Goal: Share content: Share content

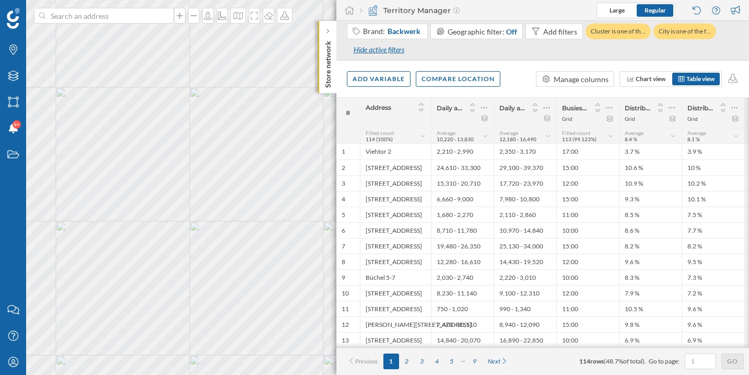
click at [378, 52] on div "Hide active filters" at bounding box center [379, 50] width 64 height 16
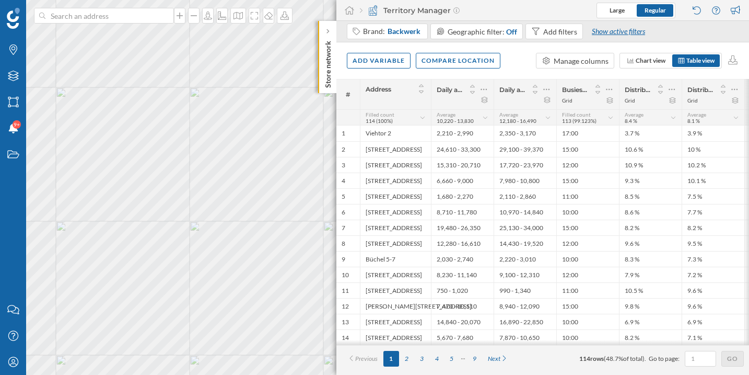
click at [595, 27] on div "Show active filters" at bounding box center [619, 32] width 66 height 16
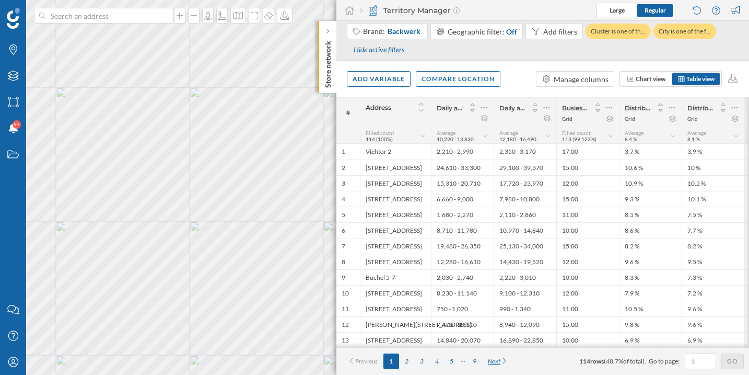
click at [501, 364] on div "Next" at bounding box center [498, 361] width 32 height 16
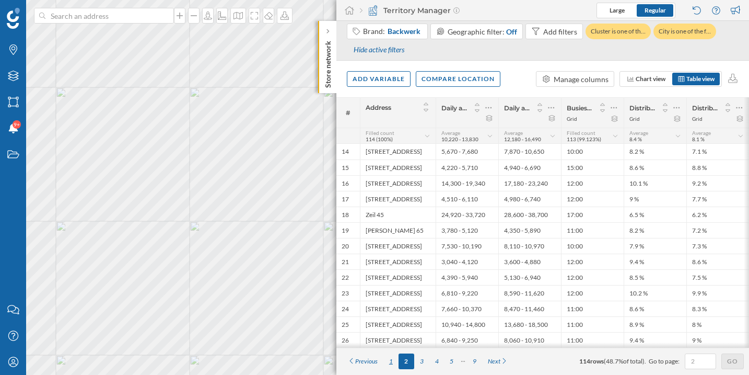
click at [395, 364] on div "1" at bounding box center [391, 361] width 15 height 16
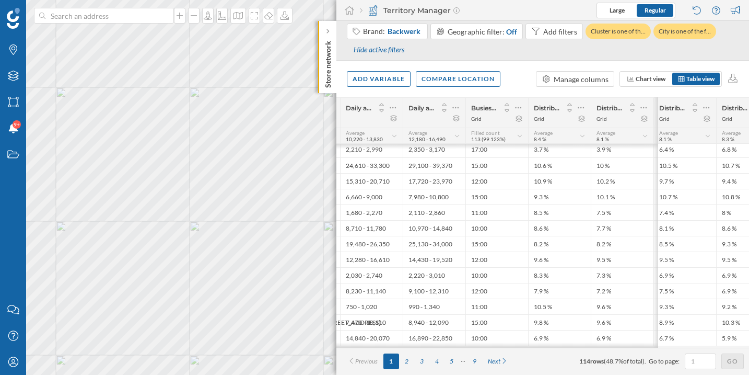
scroll to position [2, 0]
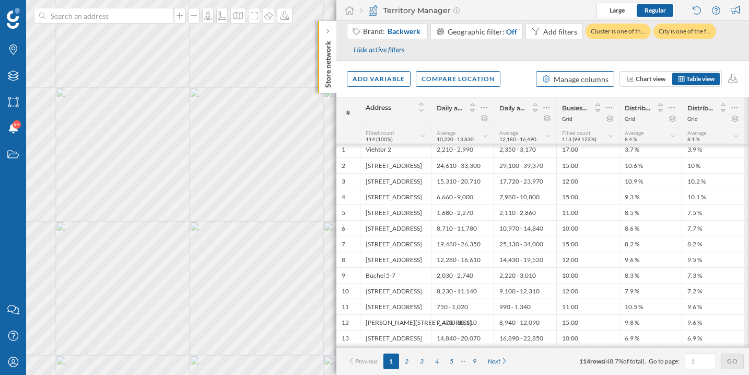
click at [565, 83] on div "Manage columns" at bounding box center [581, 79] width 55 height 11
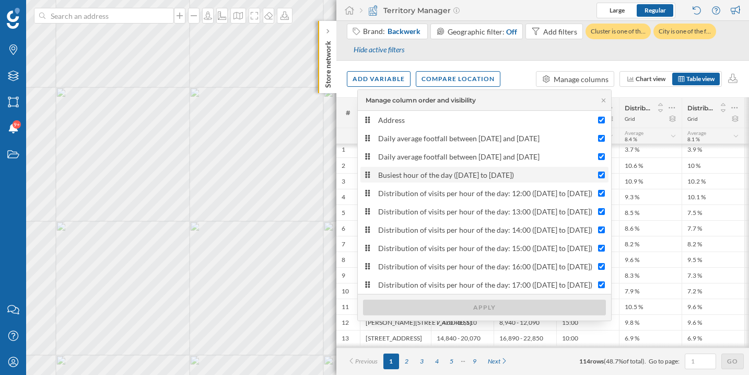
scroll to position [3, 0]
click at [555, 53] on div "Brand: Backwerk Geographic filter: Off Add filters Cluster is one of th… City i…" at bounding box center [543, 42] width 392 height 37
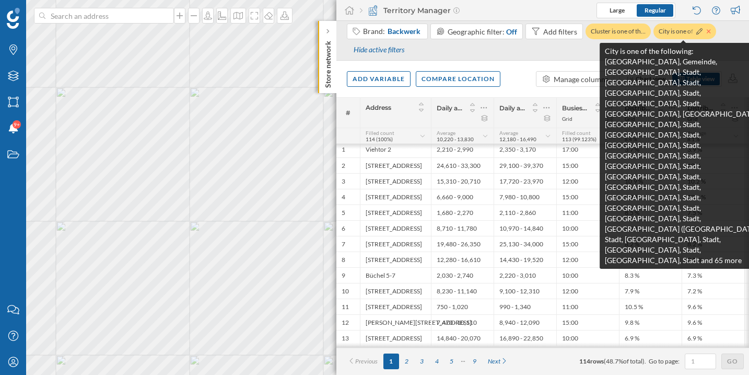
click at [708, 30] on icon at bounding box center [709, 31] width 4 height 4
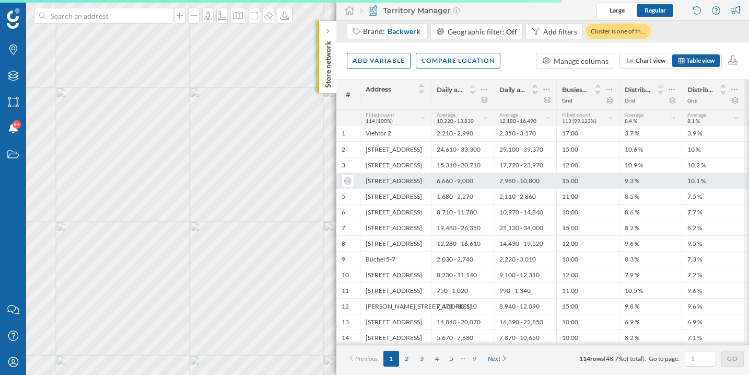
scroll to position [0, 0]
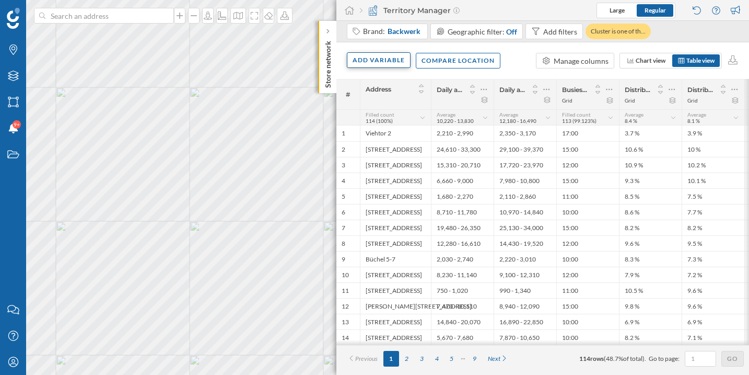
click at [391, 59] on div "Add variable" at bounding box center [379, 60] width 64 height 16
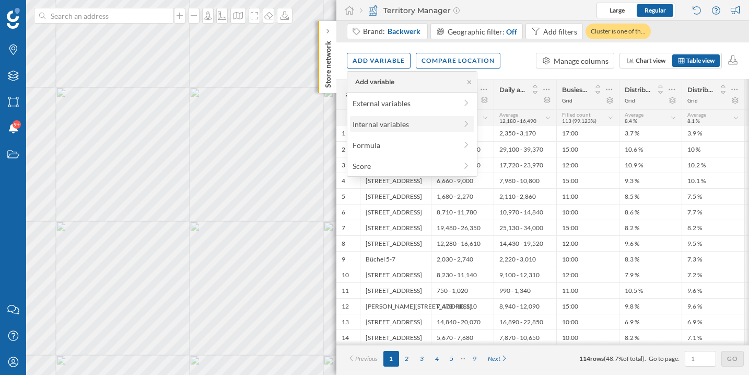
click at [380, 120] on div "Internal variables" at bounding box center [405, 124] width 104 height 11
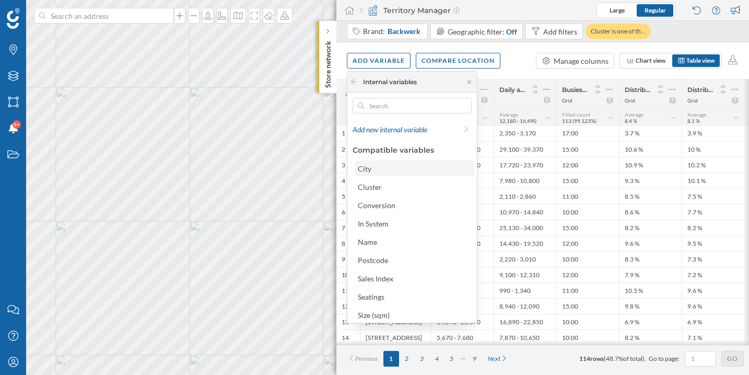
click at [388, 175] on div "City" at bounding box center [414, 168] width 119 height 16
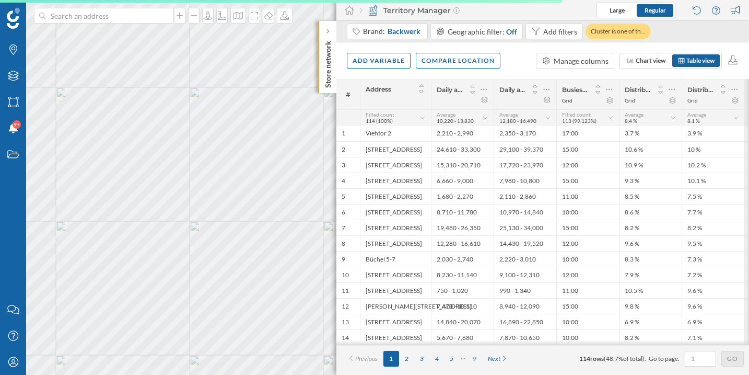
scroll to position [0, 246]
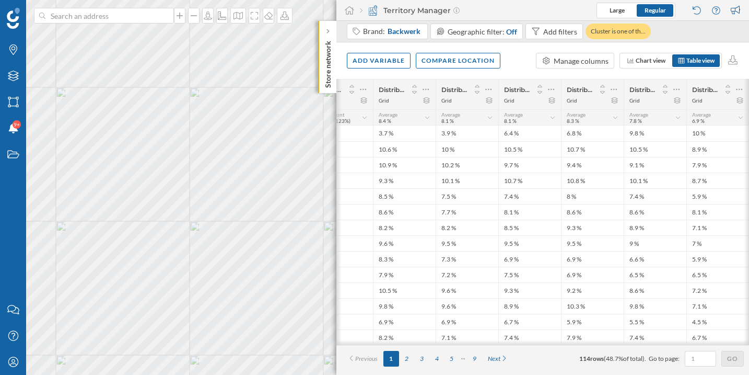
drag, startPoint x: 532, startPoint y: 347, endPoint x: 613, endPoint y: 345, distance: 81.0
click at [613, 345] on div "# Address Daily average footfall between [DATE] and [DATE] Daily average footfa…" at bounding box center [543, 227] width 413 height 296
drag, startPoint x: 590, startPoint y: 347, endPoint x: 620, endPoint y: 346, distance: 29.8
click at [619, 347] on div "# Address Daily average footfall between [DATE] and [DATE] Daily average footfa…" at bounding box center [543, 227] width 413 height 296
drag, startPoint x: 587, startPoint y: 347, endPoint x: 609, endPoint y: 347, distance: 21.4
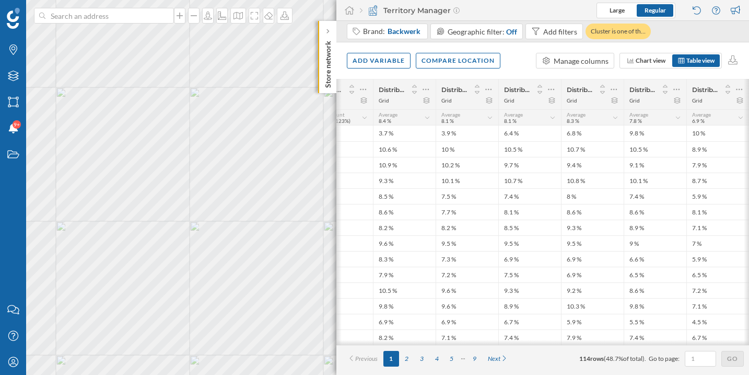
click at [608, 347] on div "# Address Daily average footfall between [DATE] and [DATE] Daily average footfa…" at bounding box center [543, 227] width 413 height 296
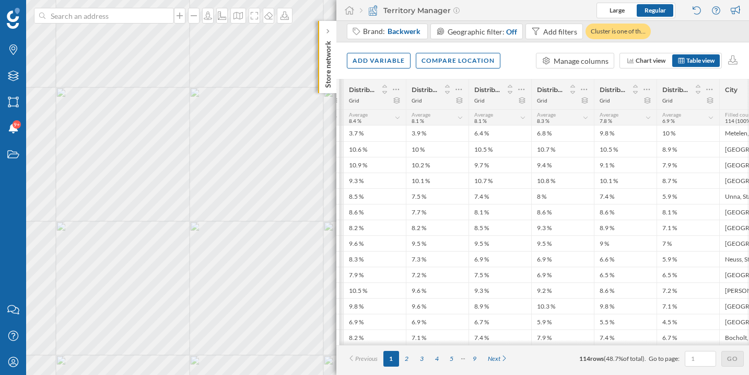
scroll to position [0, 325]
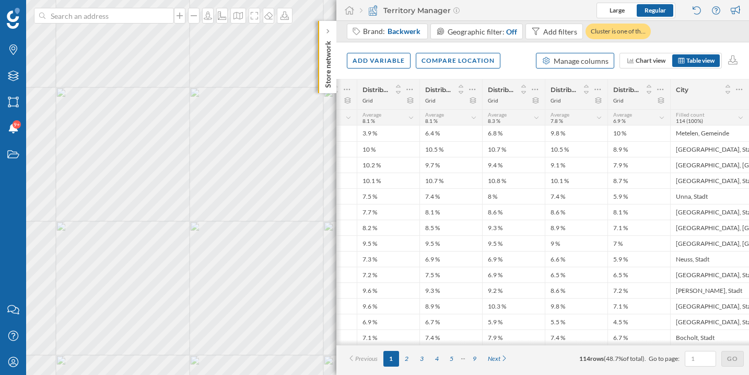
click at [566, 62] on div "Manage columns" at bounding box center [581, 60] width 55 height 11
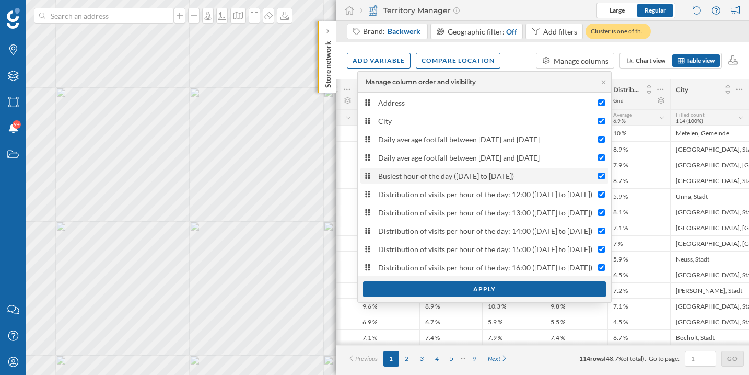
scroll to position [0, 0]
click at [457, 291] on div "Apply" at bounding box center [484, 289] width 243 height 16
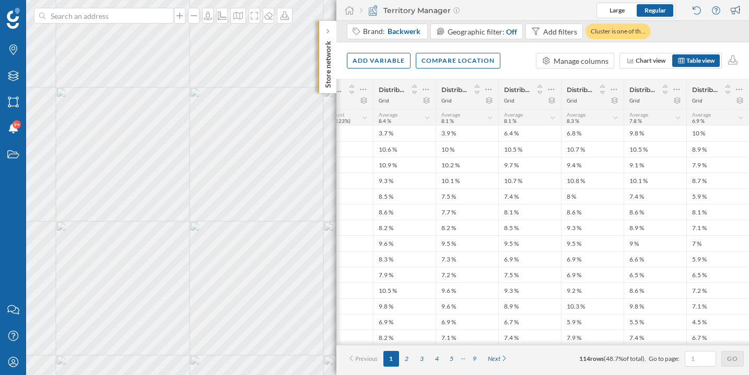
drag, startPoint x: 554, startPoint y: 348, endPoint x: 477, endPoint y: 349, distance: 77.3
click at [477, 349] on div "Previous 1 2 3 4 5 9 Next 114 rows ( 48.7% of total). Go to page: Go" at bounding box center [543, 358] width 413 height 27
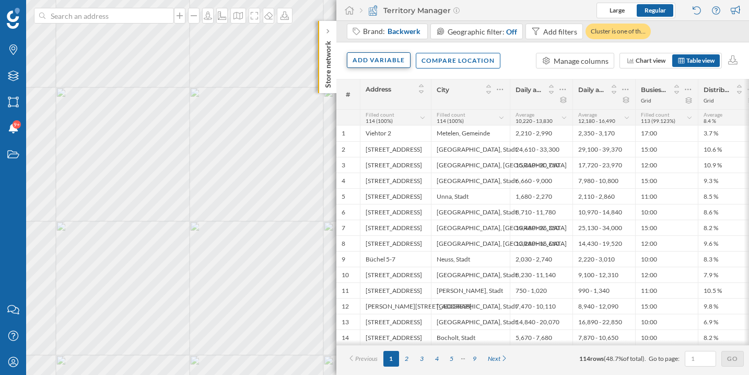
click at [392, 63] on div "Add variable" at bounding box center [379, 60] width 64 height 16
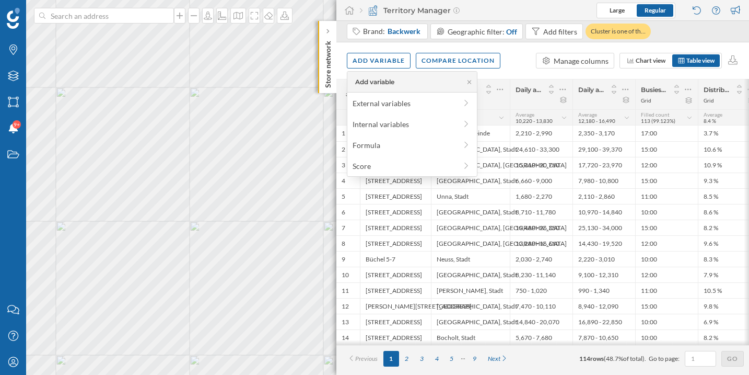
click at [383, 115] on div "Add variable External variables Internal variables Formula Score" at bounding box center [412, 124] width 131 height 106
click at [383, 119] on div "Internal variables" at bounding box center [405, 124] width 104 height 11
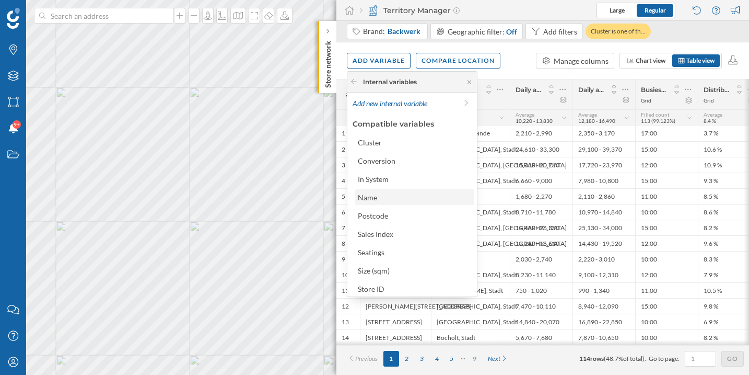
click at [396, 199] on div "Name" at bounding box center [414, 197] width 113 height 11
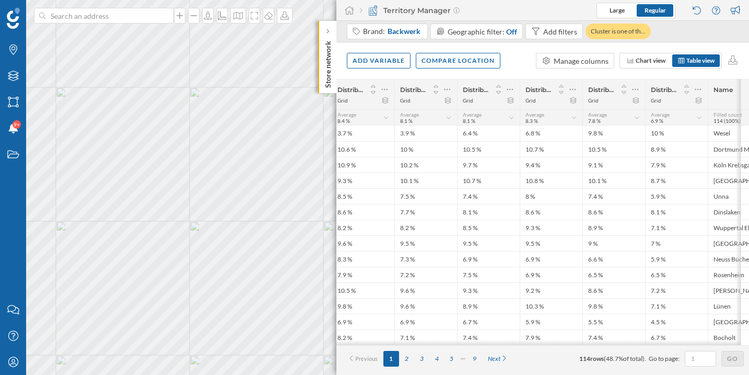
scroll to position [0, 409]
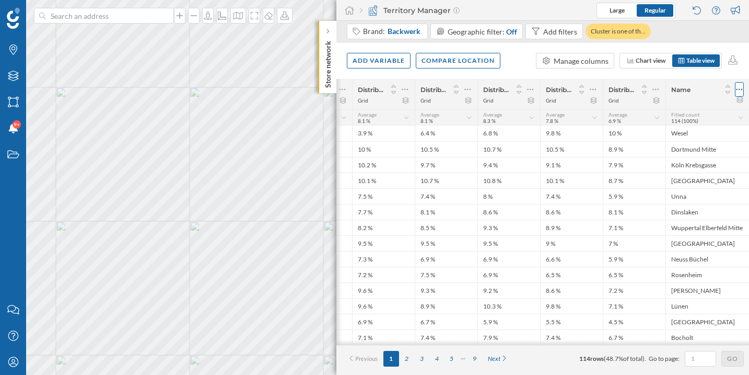
click at [735, 91] on div at bounding box center [739, 89] width 9 height 15
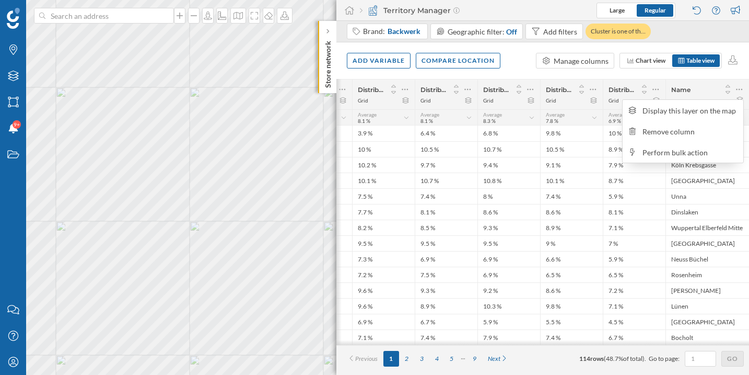
click at [701, 81] on div "Name" at bounding box center [708, 94] width 84 height 30
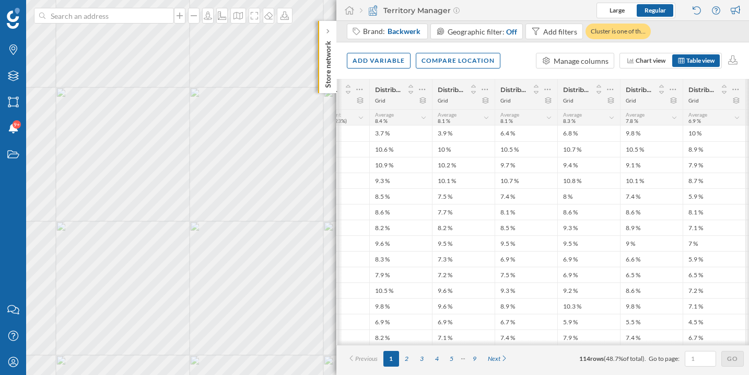
scroll to position [0, 329]
click at [366, 60] on div "Add variable" at bounding box center [379, 60] width 64 height 16
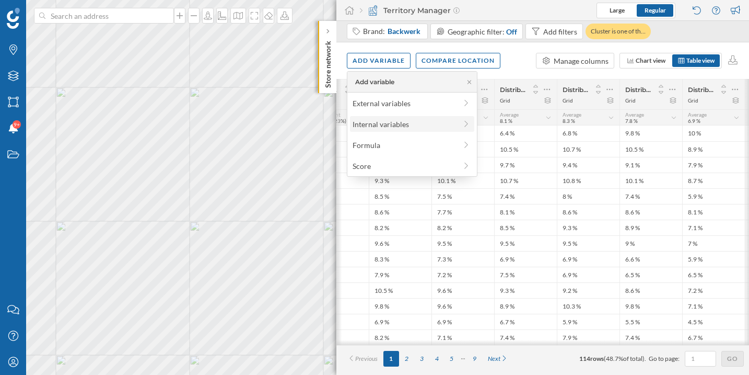
click at [370, 129] on div "Internal variables" at bounding box center [405, 124] width 104 height 11
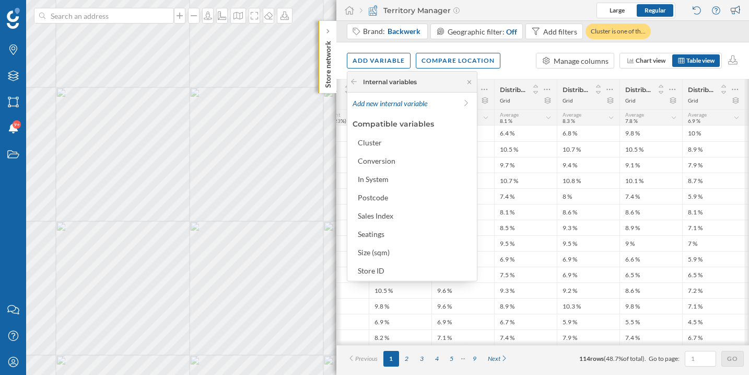
click at [520, 68] on div "Add variable Compare location Manage columns Chart view Table view" at bounding box center [543, 60] width 413 height 37
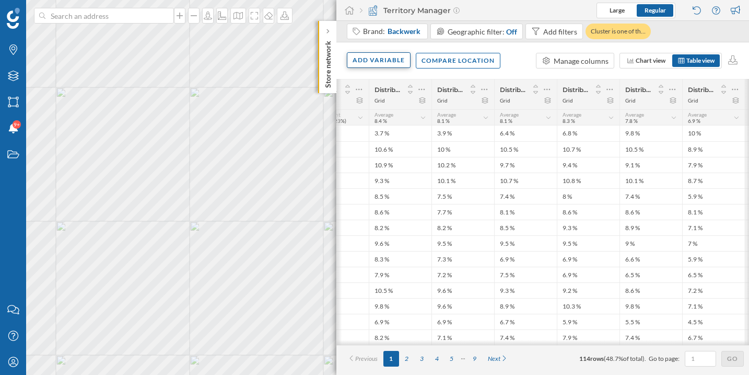
click at [377, 64] on div "Add variable" at bounding box center [379, 60] width 64 height 16
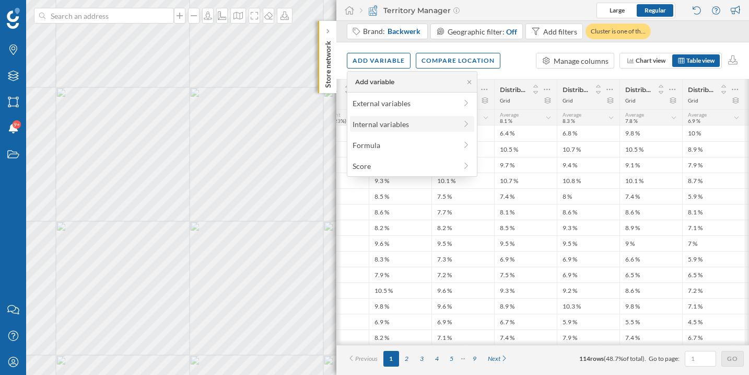
click at [375, 126] on div "Internal variables" at bounding box center [405, 124] width 104 height 11
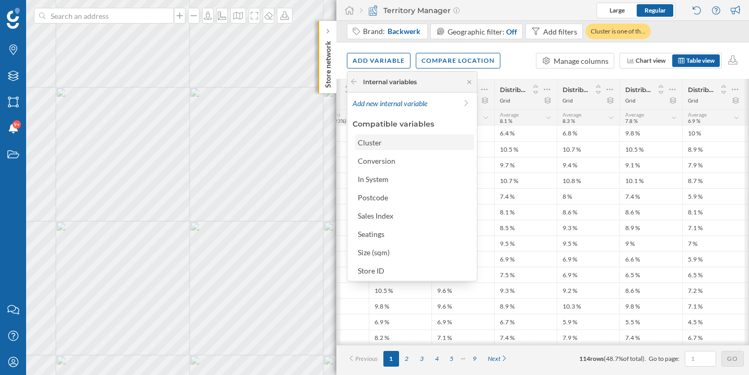
click at [378, 141] on div "Cluster" at bounding box center [370, 142] width 24 height 9
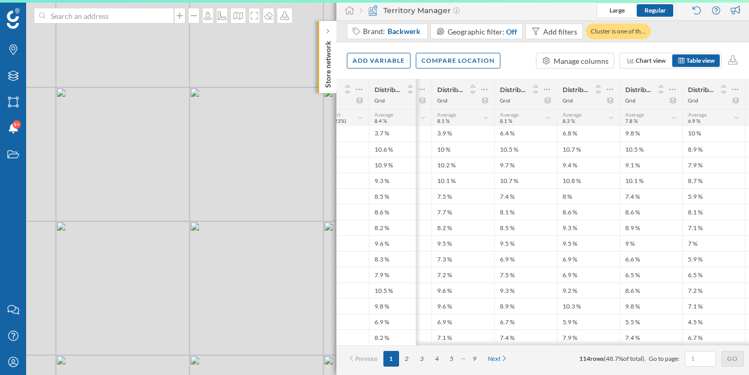
scroll to position [0, 409]
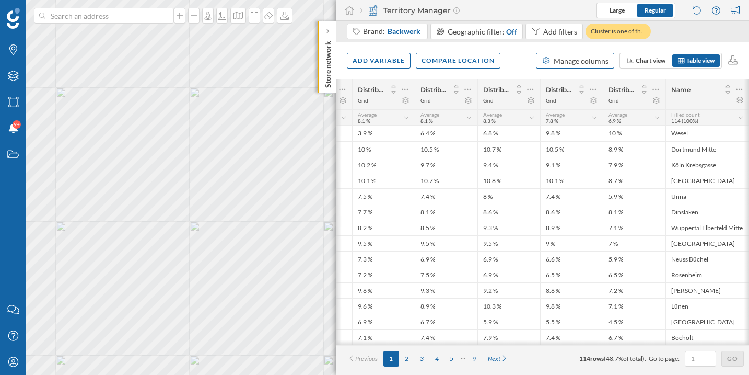
click at [562, 63] on div "Manage columns" at bounding box center [581, 60] width 55 height 11
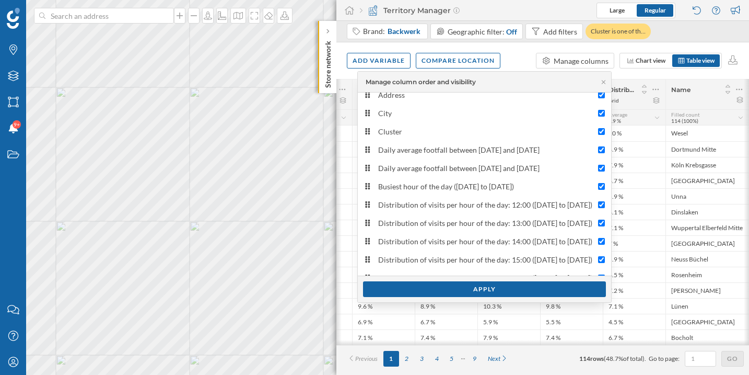
scroll to position [0, 0]
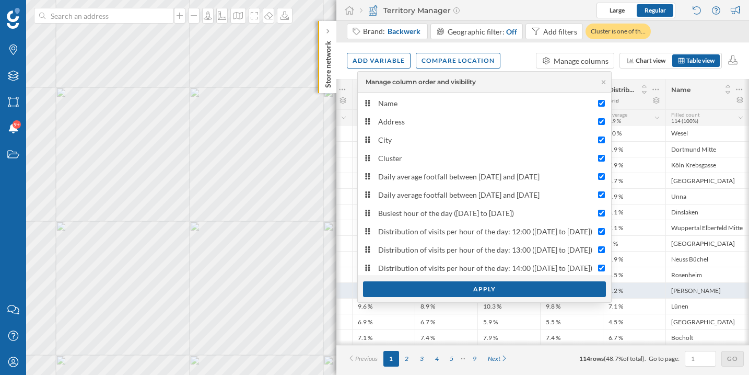
click at [485, 290] on div "Apply" at bounding box center [484, 289] width 243 height 16
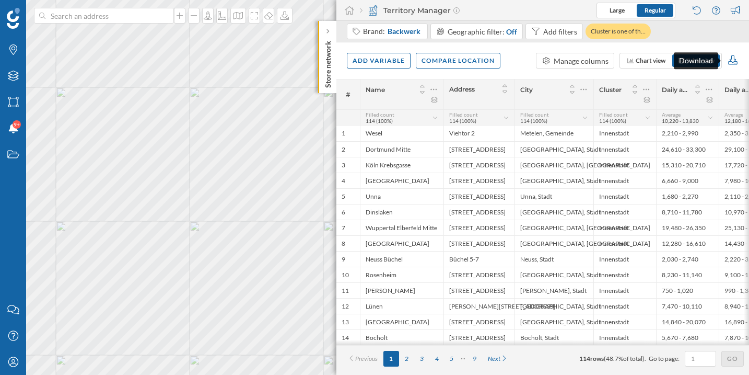
click at [734, 59] on icon at bounding box center [733, 59] width 12 height 9
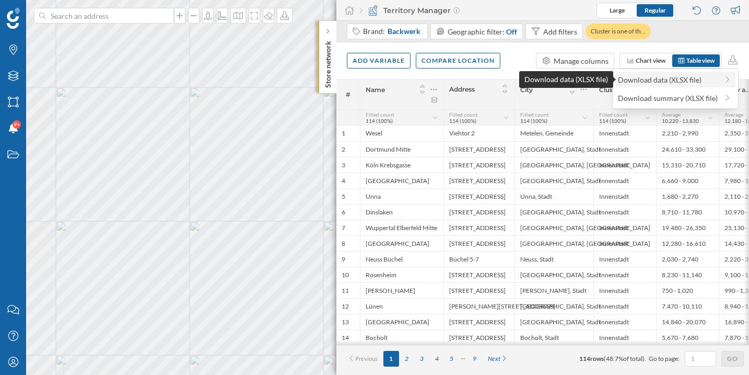
click at [711, 81] on div "Download data (XLSX file)" at bounding box center [668, 79] width 100 height 11
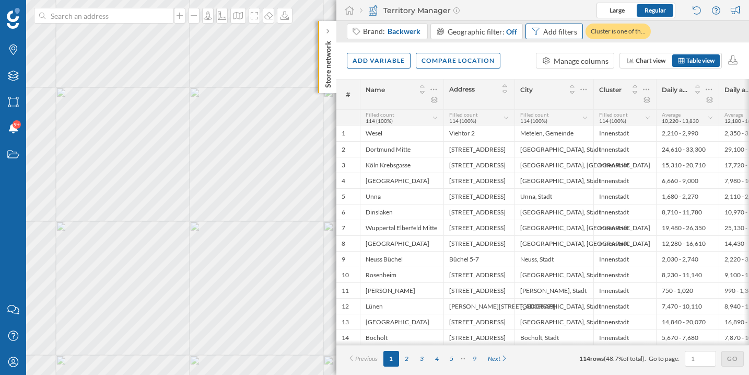
click at [548, 33] on div "Add filters" at bounding box center [560, 31] width 34 height 11
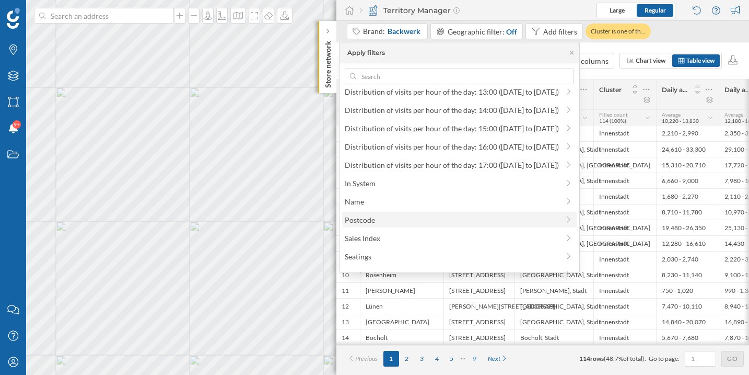
scroll to position [167, 0]
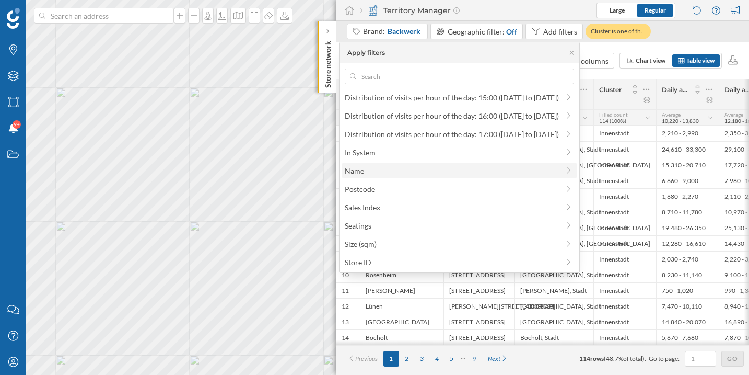
click at [558, 167] on div "Name" at bounding box center [459, 170] width 229 height 11
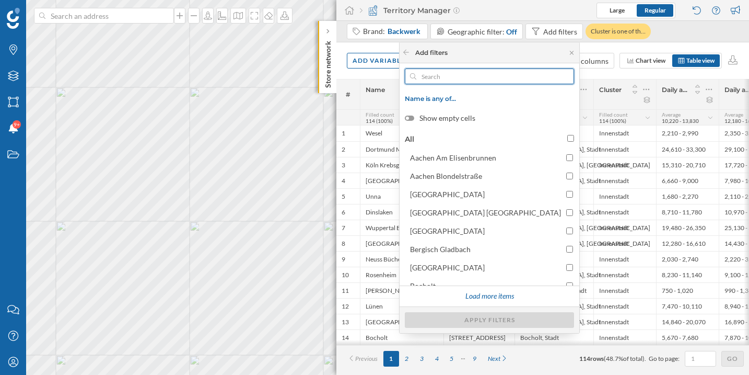
click at [505, 78] on input "text" at bounding box center [489, 76] width 146 height 16
paste input "Zeil 85-93"
type input "Zeil 85-93"
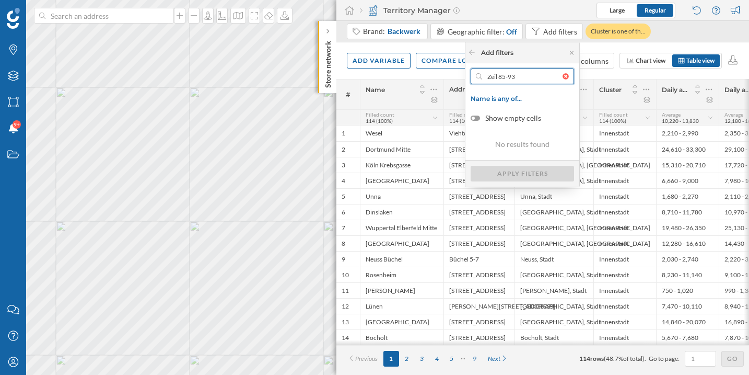
click at [538, 74] on input "Zeil 85-93" at bounding box center [522, 76] width 80 height 16
click at [511, 82] on input "Zeil 85-93" at bounding box center [522, 76] width 80 height 16
click at [530, 78] on input "Zeil 85-93" at bounding box center [522, 76] width 80 height 16
drag, startPoint x: 533, startPoint y: 78, endPoint x: 486, endPoint y: 78, distance: 47.0
click at [486, 78] on input "Zeil 85-93" at bounding box center [522, 76] width 80 height 16
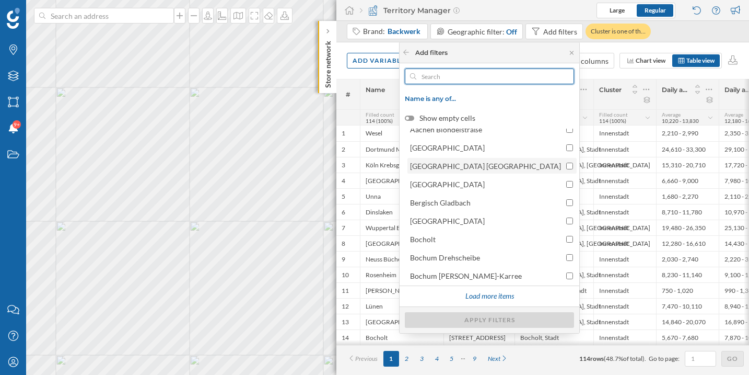
scroll to position [47, 0]
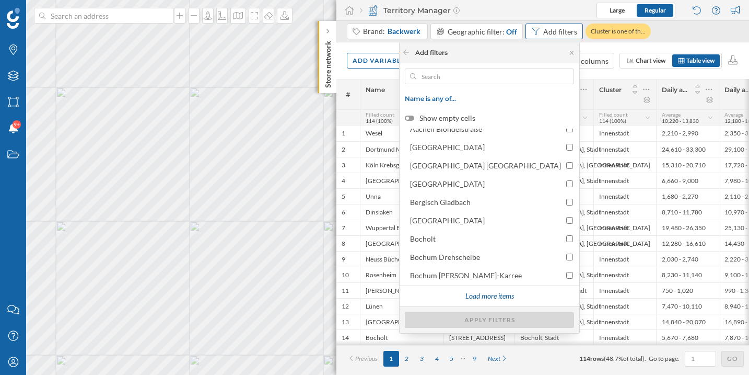
click at [543, 33] on div "Add filters" at bounding box center [560, 31] width 34 height 11
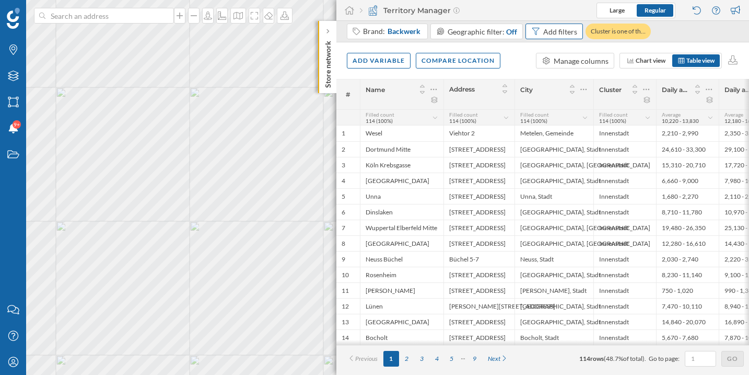
click at [539, 34] on div "Add filters" at bounding box center [554, 32] width 57 height 16
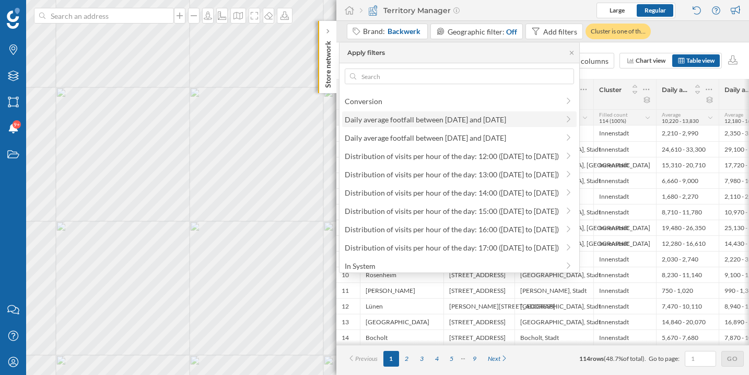
scroll to position [167, 0]
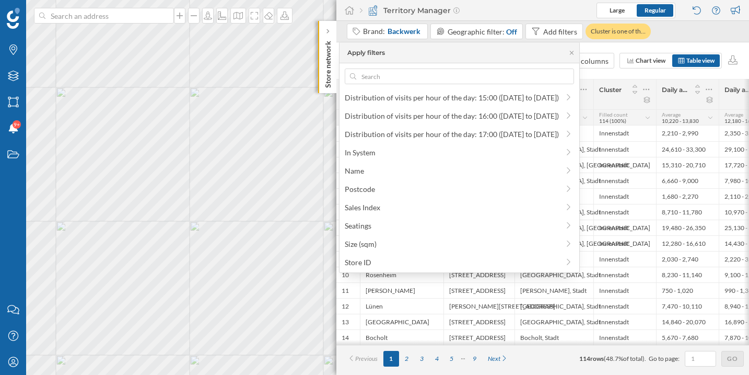
click at [693, 38] on div "Brand: Backwerk Geographic filter: Off Add filters Cluster is one of th…" at bounding box center [543, 31] width 413 height 21
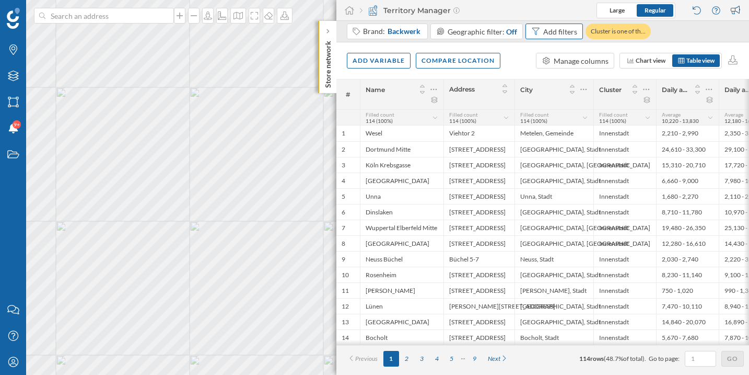
click at [557, 36] on div "Add filters" at bounding box center [560, 31] width 34 height 11
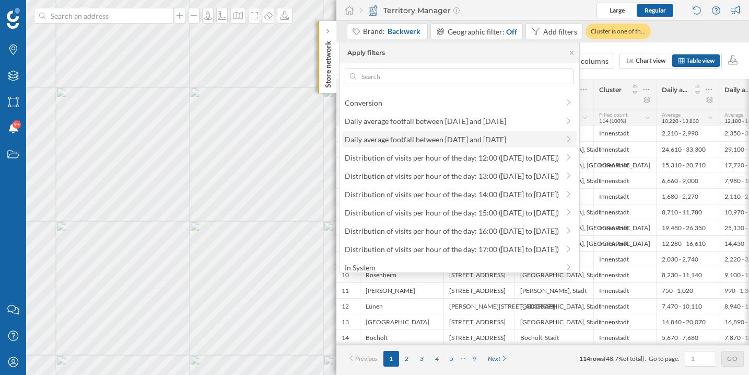
scroll to position [0, 0]
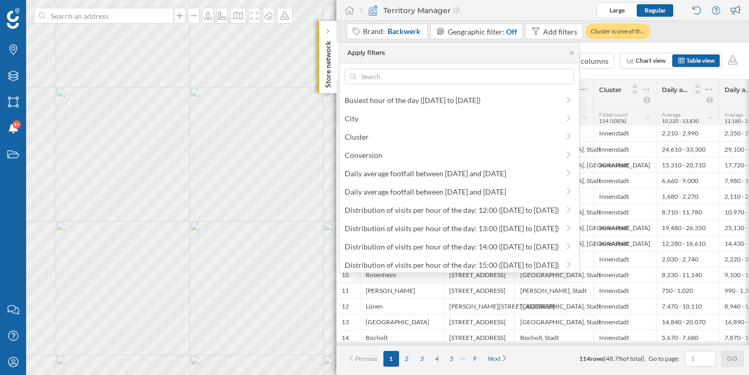
click at [677, 33] on div "Brand: Backwerk Geographic filter: Off Add filters Cluster is one of th…" at bounding box center [543, 31] width 413 height 21
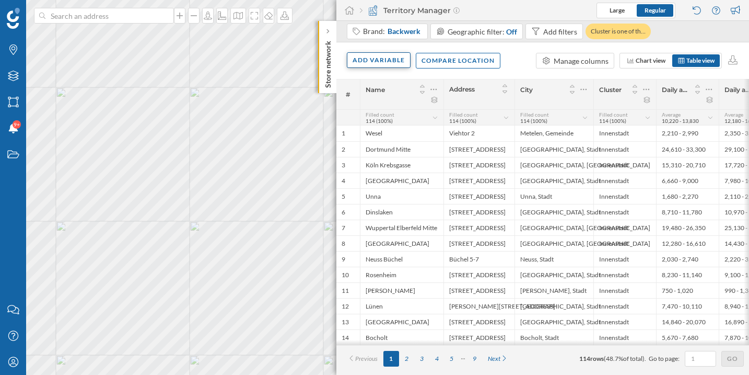
click at [377, 59] on div "Add variable" at bounding box center [379, 60] width 64 height 16
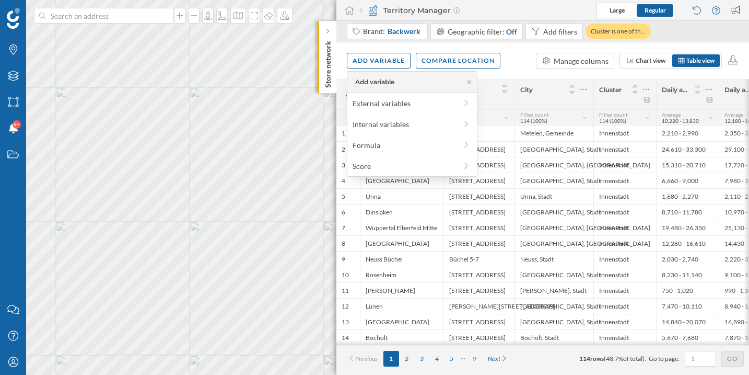
click at [525, 74] on div "Add variable Compare location Manage columns Chart view Table view" at bounding box center [543, 60] width 413 height 37
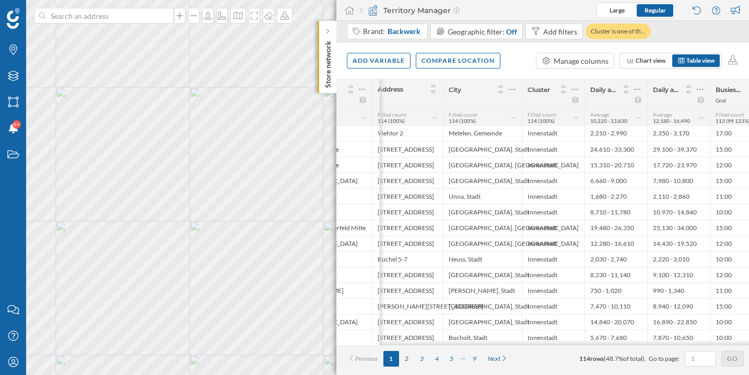
scroll to position [0, 65]
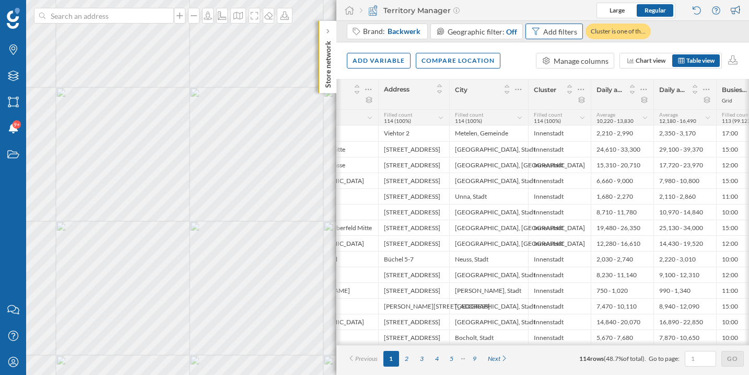
click at [543, 33] on div "Add filters" at bounding box center [560, 31] width 34 height 11
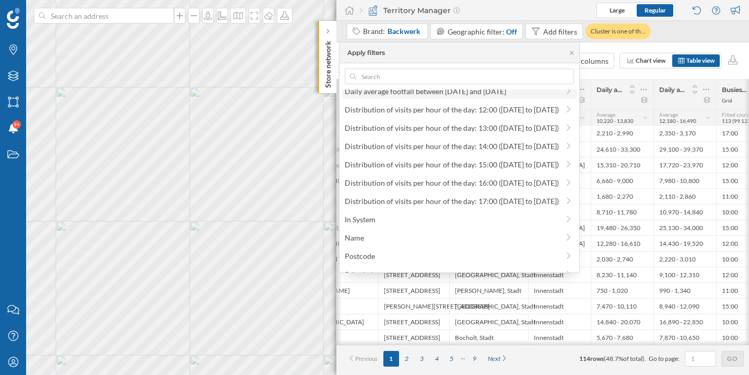
scroll to position [167, 0]
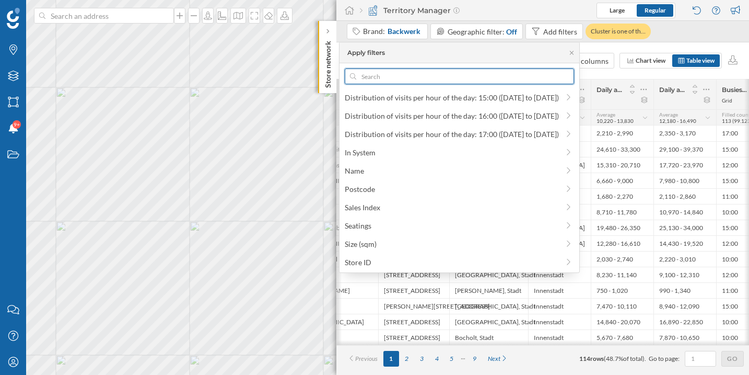
click at [362, 73] on input "text" at bounding box center [459, 76] width 207 height 16
paste input "Frankfurt Zeil Mitte"
type input "Frankfurt Zeil Mitte"
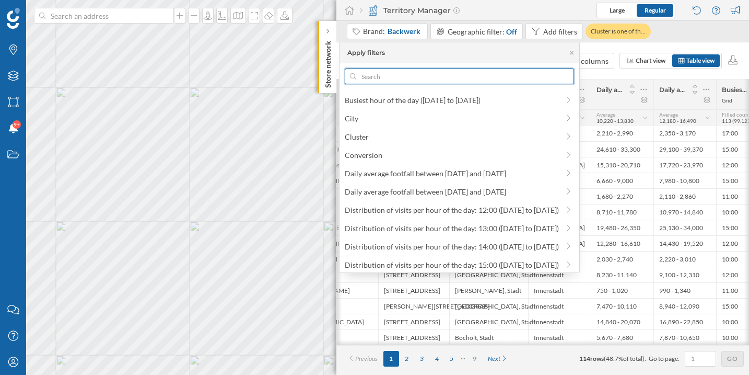
click at [566, 78] on div at bounding box center [568, 76] width 11 height 6
click at [563, 78] on input "text" at bounding box center [459, 76] width 207 height 16
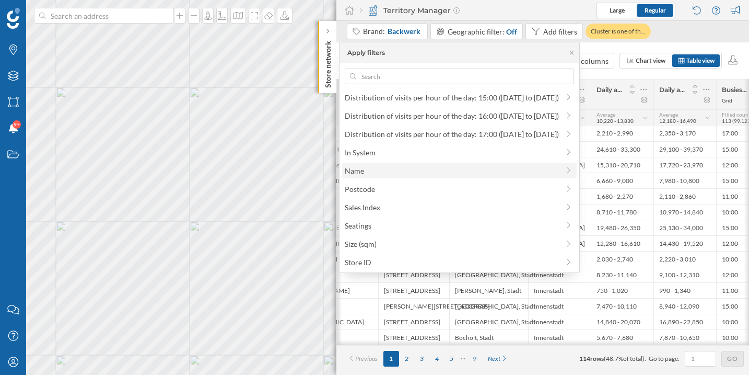
click at [361, 171] on span "Name" at bounding box center [452, 170] width 214 height 11
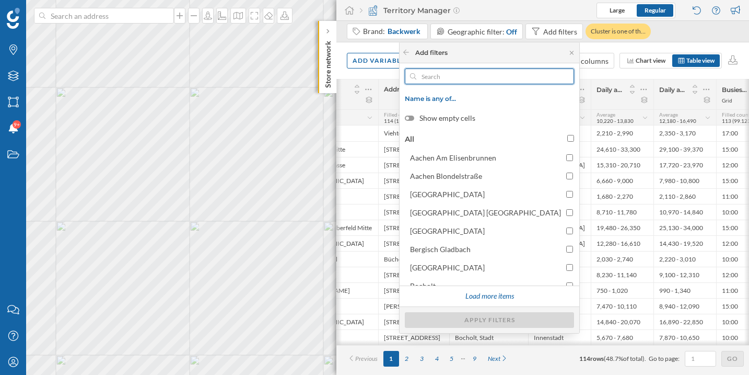
click at [487, 79] on input "text" at bounding box center [489, 76] width 146 height 16
paste input "Frankfurt Zeil Mitte"
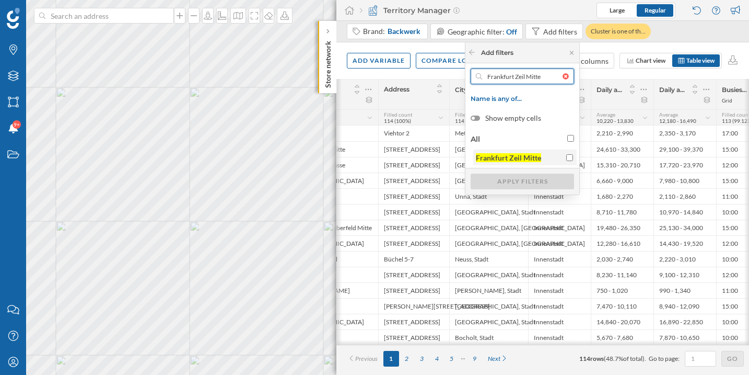
type input "Frankfurt Zeil Mitte"
click at [565, 156] on div "Frankfurt Zeil Mitte" at bounding box center [524, 157] width 97 height 11
click at [566, 156] on input "Frankfurt Zeil Mitte" at bounding box center [569, 157] width 7 height 7
checkbox input "true"
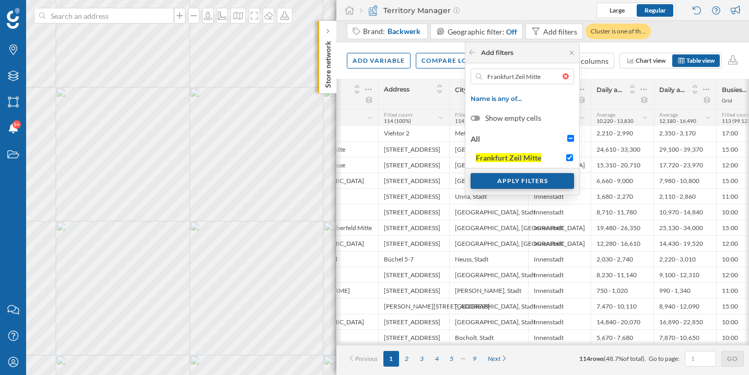
click at [545, 177] on div "Apply filters" at bounding box center [522, 181] width 103 height 16
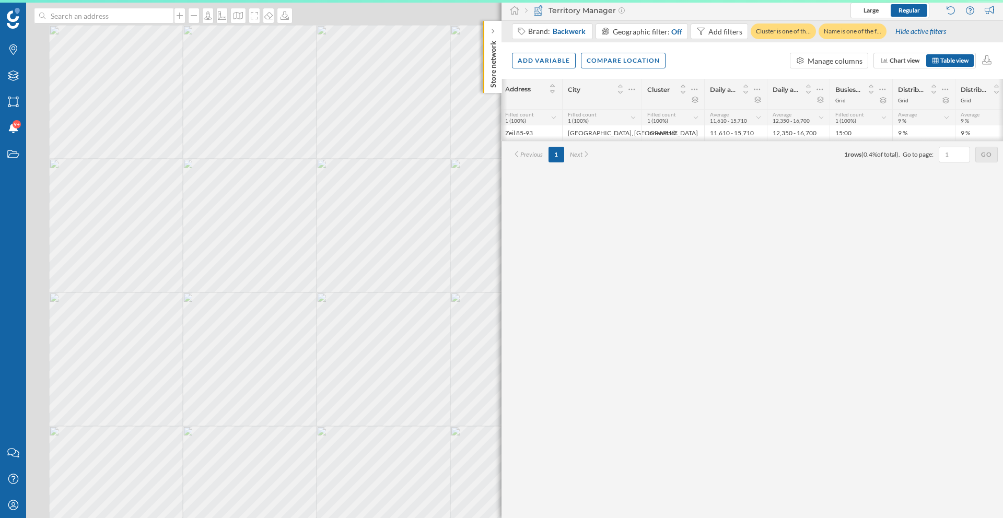
scroll to position [0, 91]
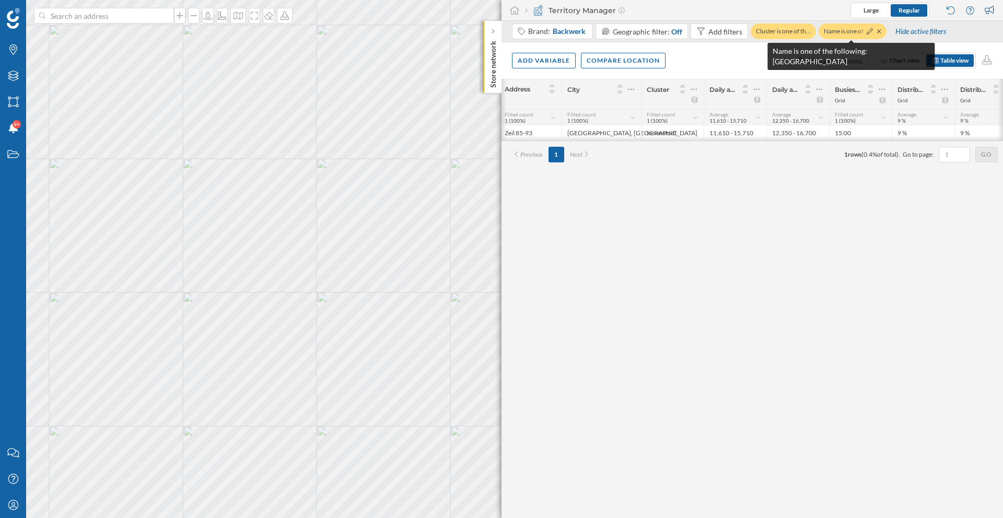
click at [749, 31] on div "Name is one of the f…" at bounding box center [853, 32] width 68 height 16
click at [749, 32] on icon at bounding box center [870, 31] width 6 height 6
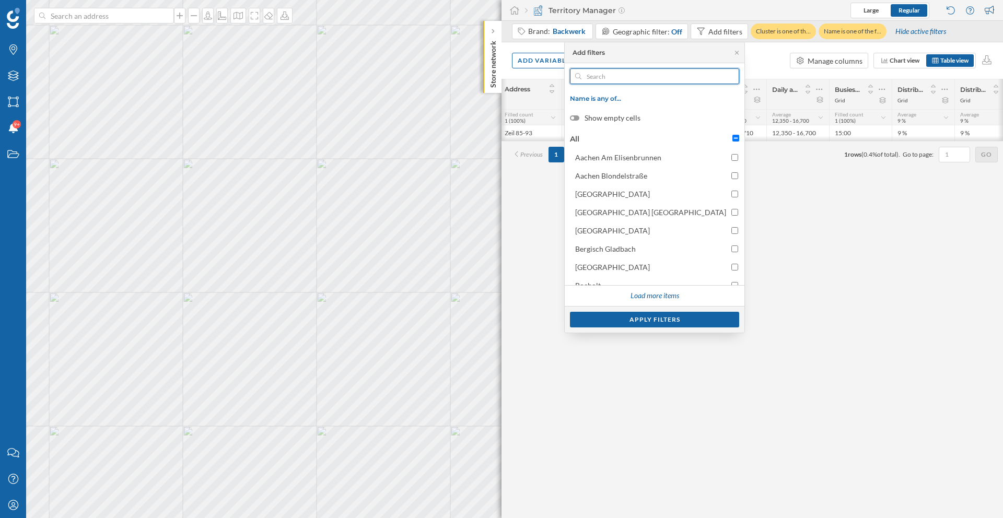
click at [685, 75] on input "text" at bounding box center [655, 76] width 146 height 16
paste input "Jena Sonnenhof"
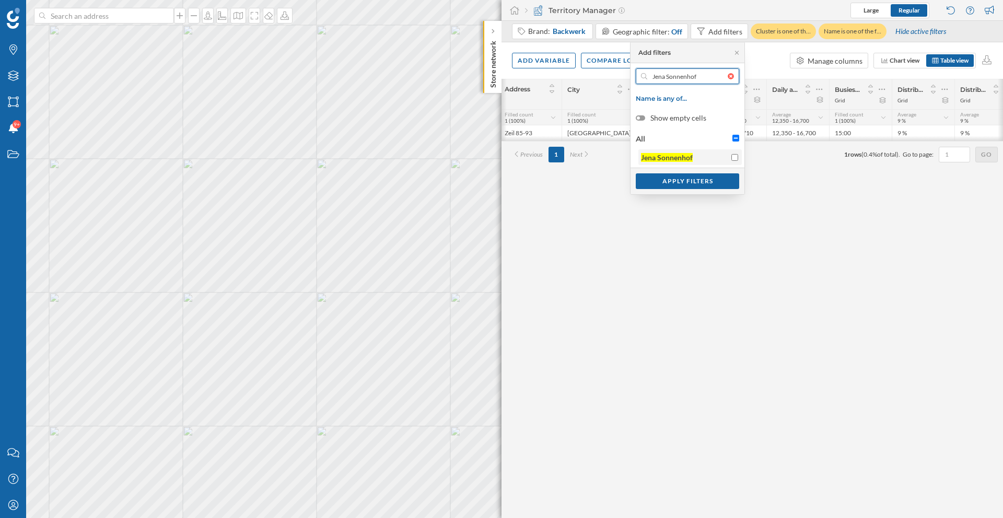
type input "Jena Sonnenhof"
click at [734, 156] on input "Jena Sonnenhof" at bounding box center [735, 157] width 7 height 7
checkbox input "true"
click at [720, 176] on div "Apply filters" at bounding box center [687, 181] width 103 height 16
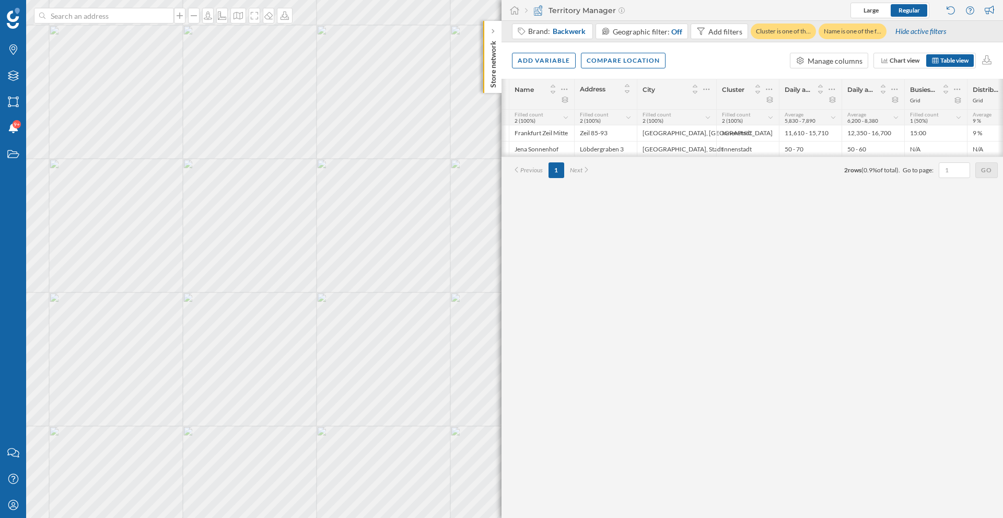
scroll to position [0, 15]
drag, startPoint x: 624, startPoint y: 159, endPoint x: 611, endPoint y: 158, distance: 13.1
click at [611, 158] on div "# Name Address City Cluster Daily average footfall between [DATE] and [DATE] Da…" at bounding box center [753, 298] width 502 height 439
click at [670, 160] on div "Previous 1 Next 2 rows ( 0.9% of total). Go to page: Go" at bounding box center [753, 170] width 502 height 27
click at [749, 36] on div at bounding box center [873, 31] width 17 height 10
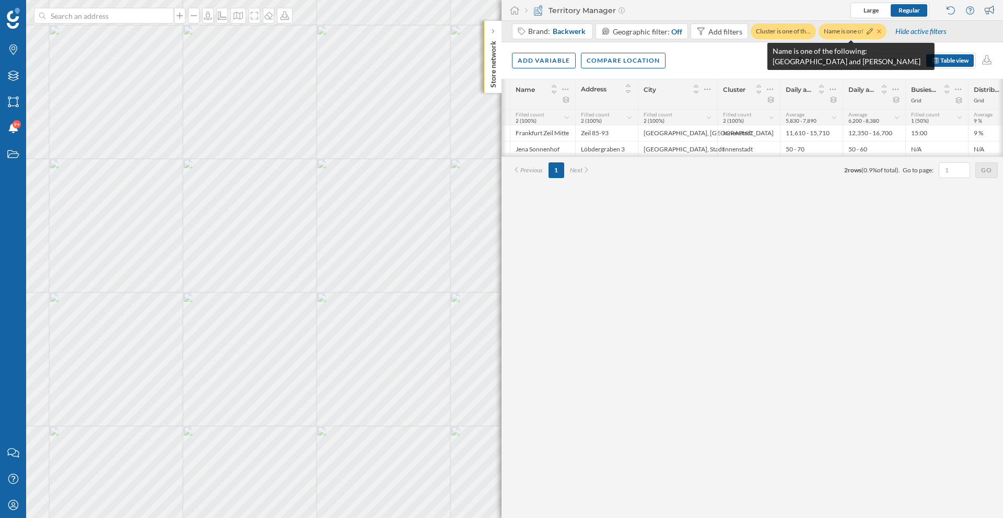
click at [749, 33] on icon at bounding box center [879, 31] width 4 height 6
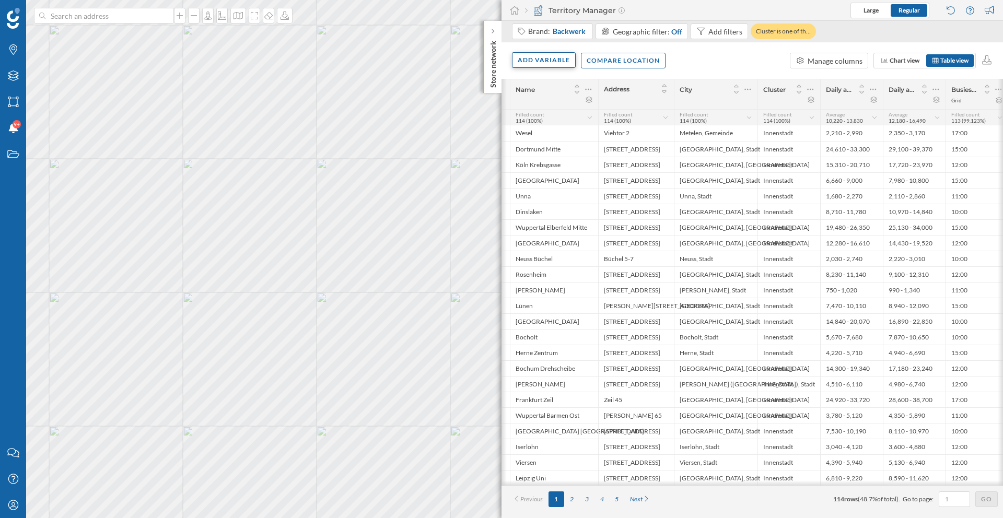
click at [547, 62] on div "Add variable" at bounding box center [544, 60] width 64 height 16
click at [549, 102] on div "External variables" at bounding box center [570, 103] width 104 height 11
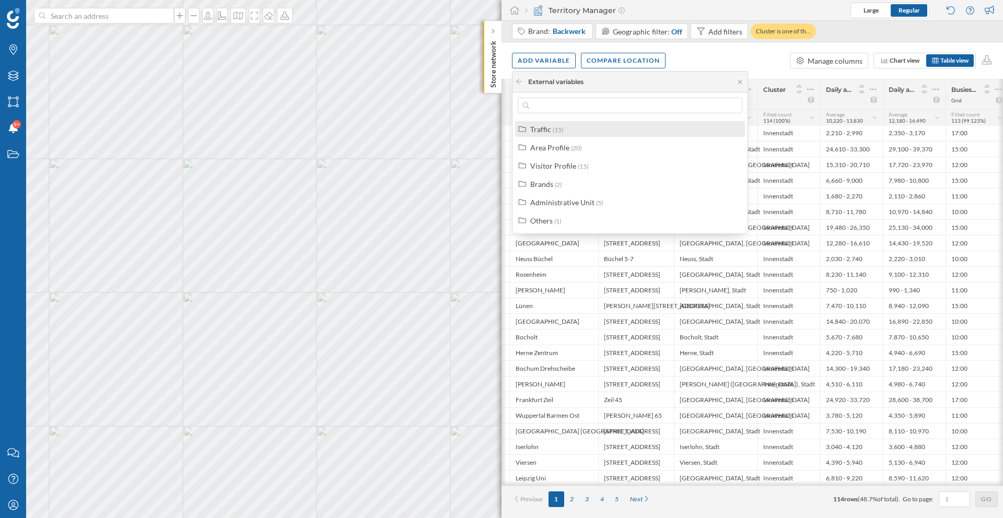
click at [569, 129] on div "Traffic (15)" at bounding box center [634, 129] width 208 height 11
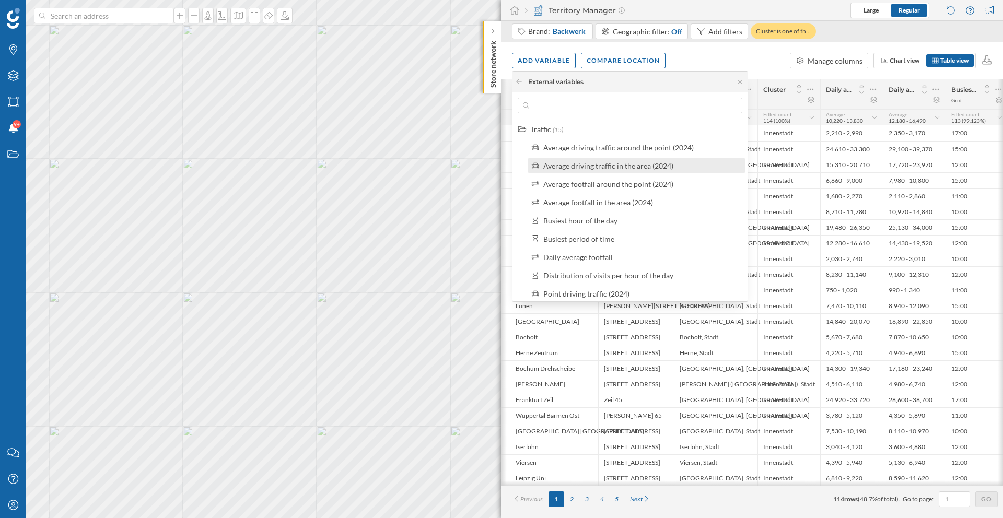
click at [585, 172] on div "Average driving traffic in the area (2024)" at bounding box center [636, 166] width 217 height 16
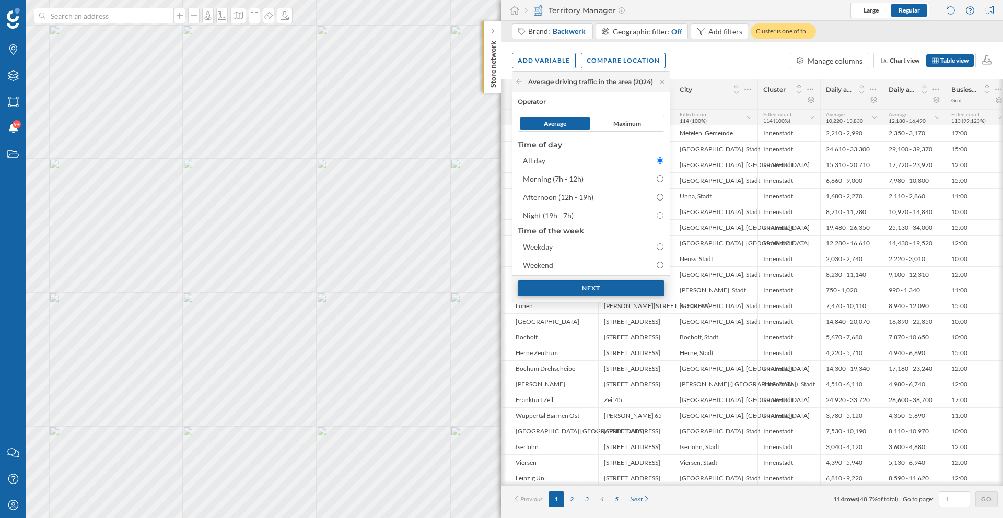
click at [596, 294] on div "Next" at bounding box center [591, 289] width 147 height 16
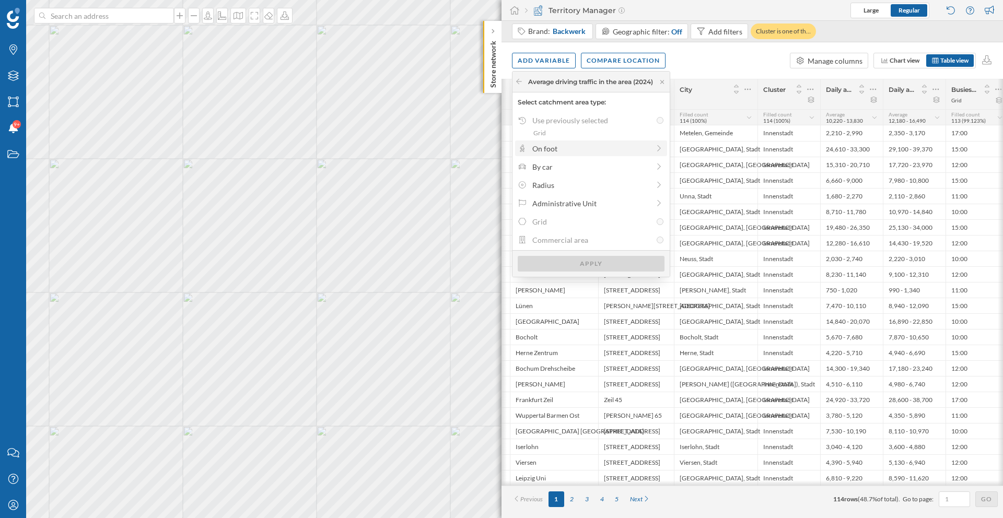
click at [562, 154] on div "On foot" at bounding box center [591, 149] width 152 height 16
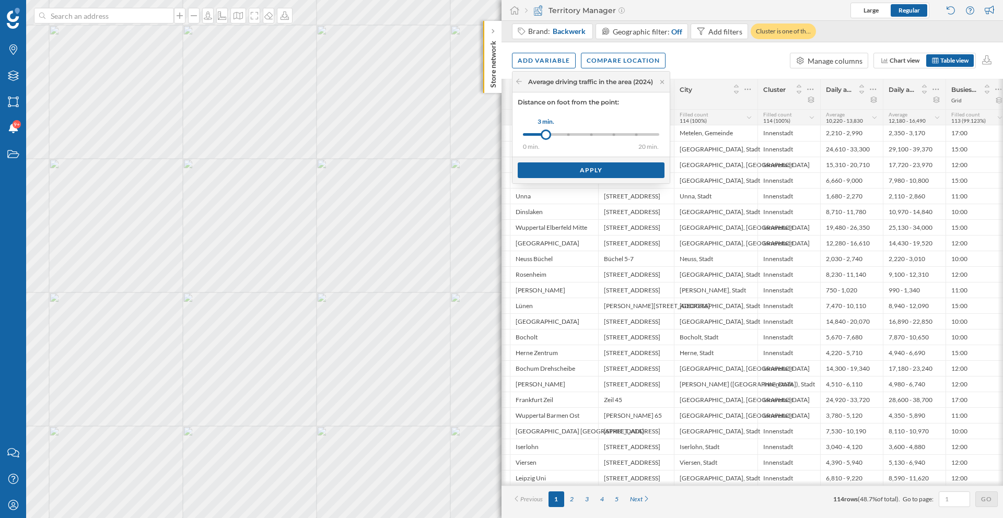
click at [595, 137] on div "0 min. 3 min. 5 min. 8 min. 10 min. 15 min. 20 min. 3 min." at bounding box center [591, 134] width 136 height 13
click at [521, 84] on icon at bounding box center [519, 81] width 8 height 6
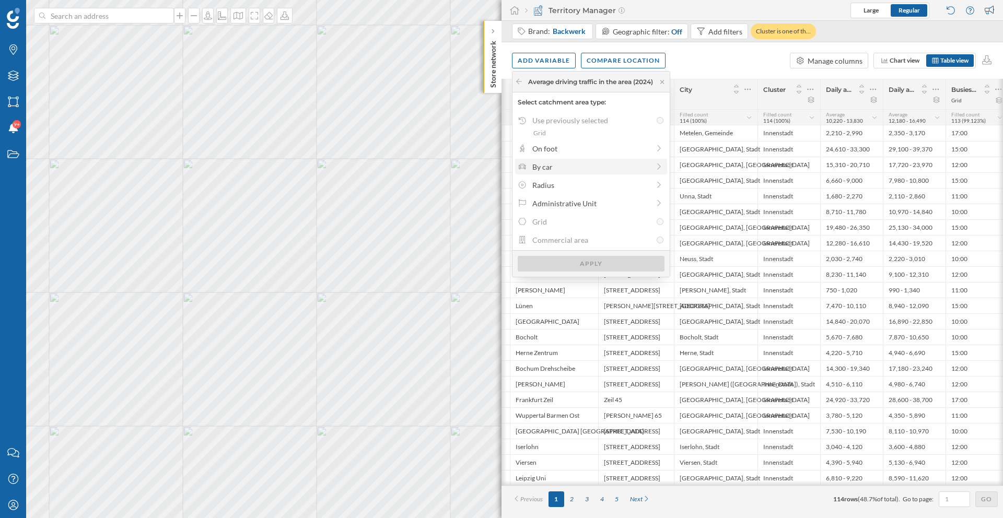
click at [551, 168] on div "By car" at bounding box center [590, 166] width 117 height 11
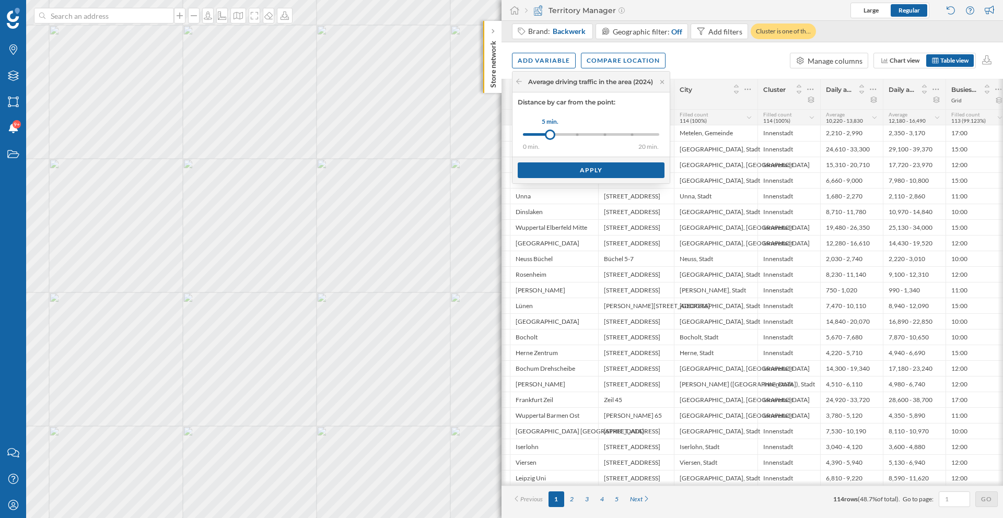
click at [609, 136] on div "0 min. 5 min. 7 min. 10 min. 15 min. 20 min. 5 min." at bounding box center [591, 134] width 136 height 13
click at [589, 167] on div "Apply" at bounding box center [591, 170] width 147 height 16
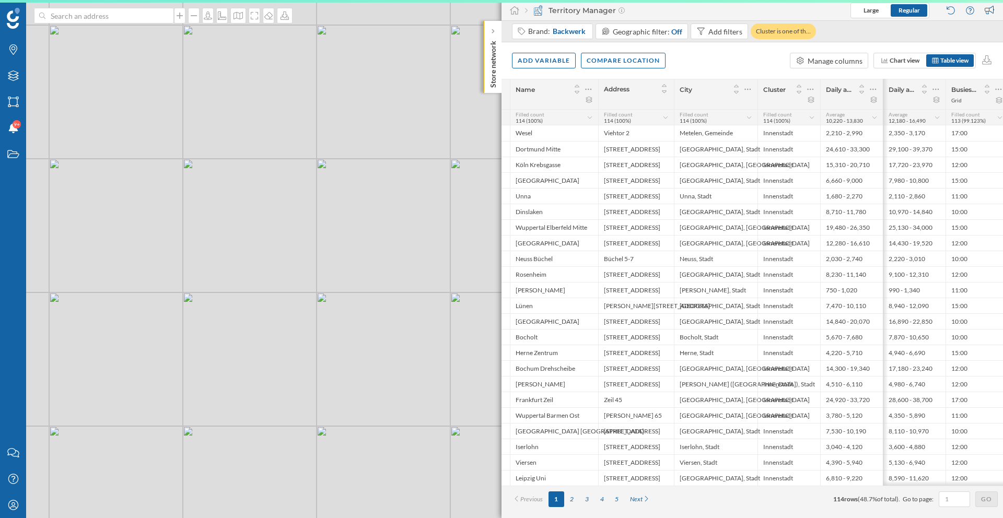
scroll to position [0, 397]
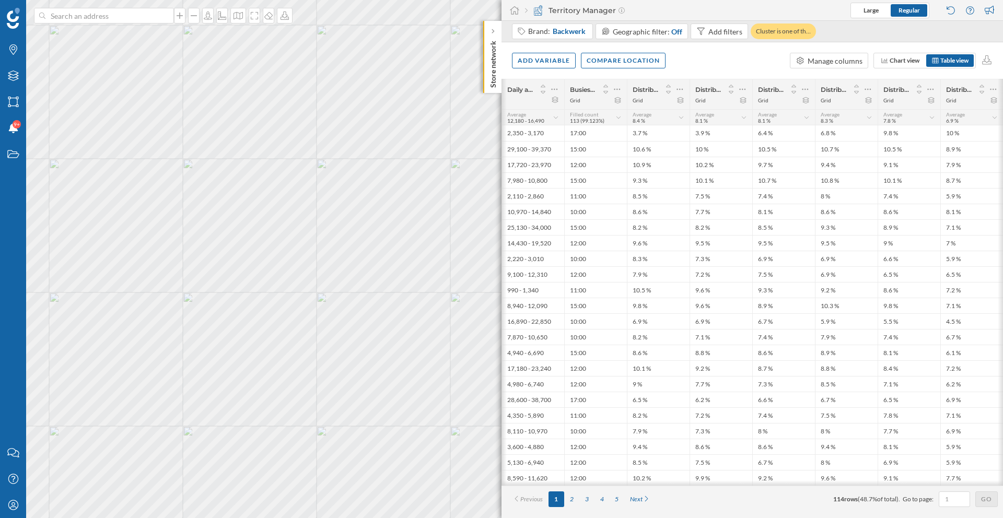
drag, startPoint x: 729, startPoint y: 488, endPoint x: 767, endPoint y: 490, distance: 37.1
click at [749, 374] on div "# Name Address City Cluster Daily average footfall between [DATE] and [DATE] Da…" at bounding box center [753, 298] width 502 height 439
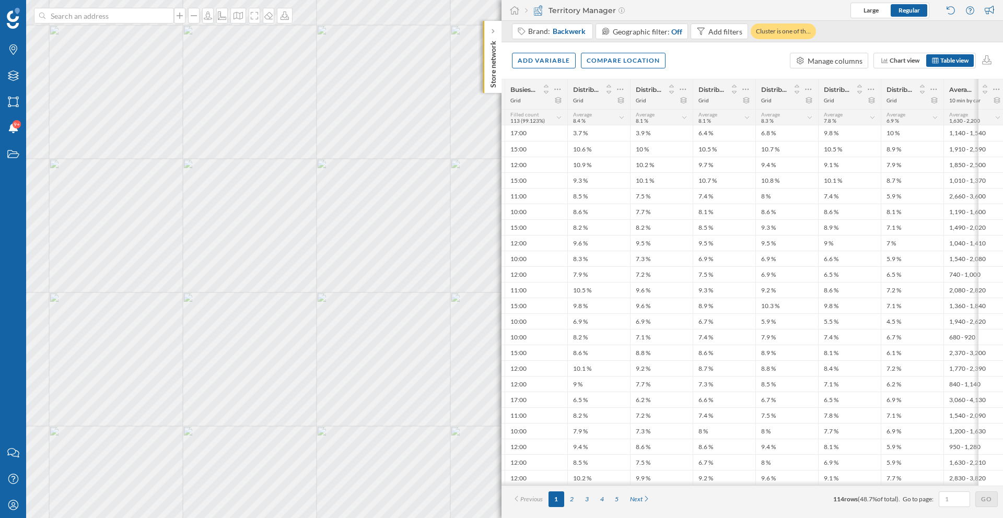
scroll to position [0, 459]
click at [539, 60] on div "Add variable" at bounding box center [544, 60] width 64 height 16
click at [554, 105] on div "External variables" at bounding box center [570, 103] width 104 height 11
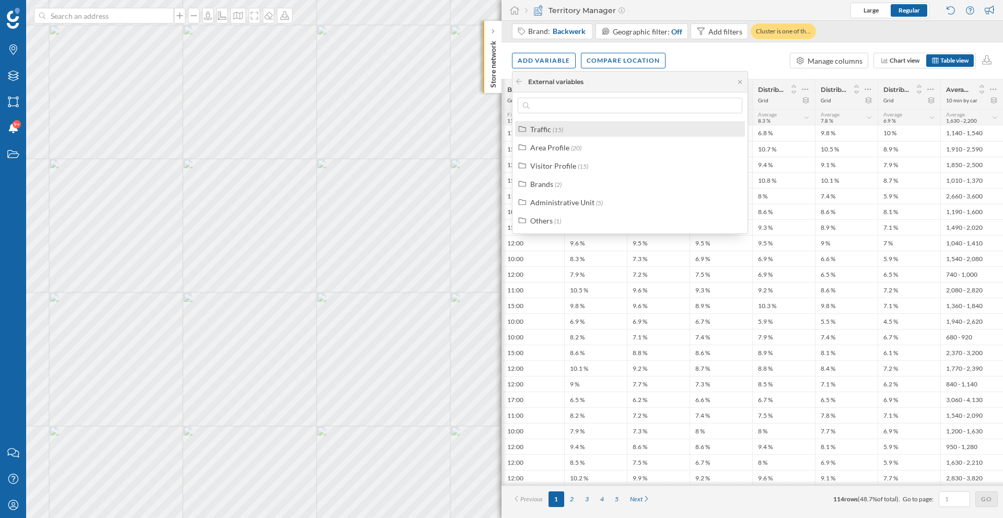
click at [556, 126] on span "(15)" at bounding box center [558, 130] width 10 height 8
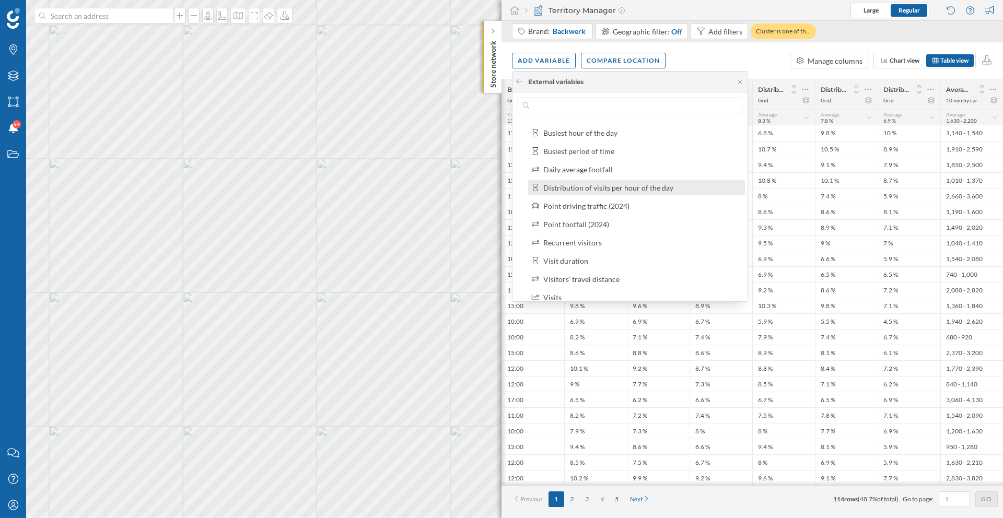
scroll to position [91, 0]
click at [603, 203] on div "Point driving traffic (2024)" at bounding box center [586, 203] width 86 height 9
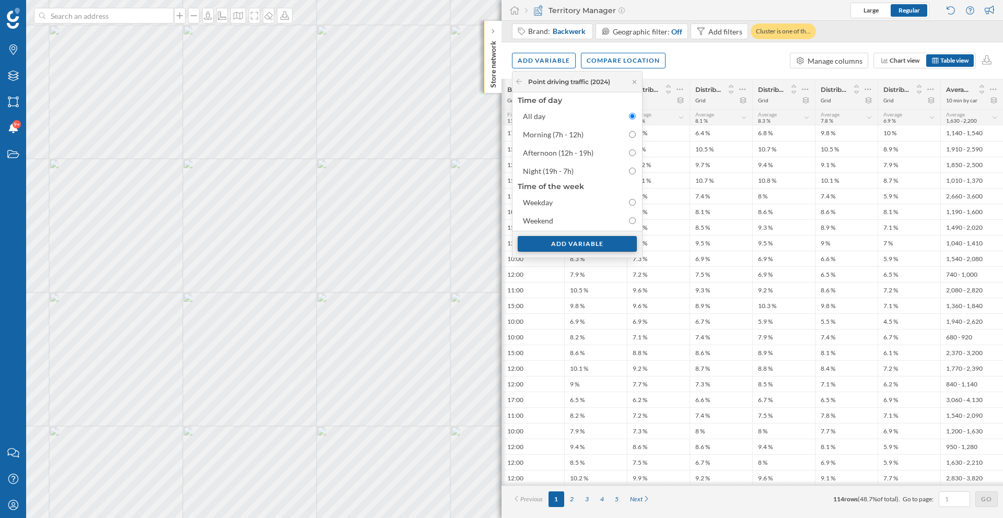
click at [579, 247] on div "Add variable" at bounding box center [577, 244] width 119 height 16
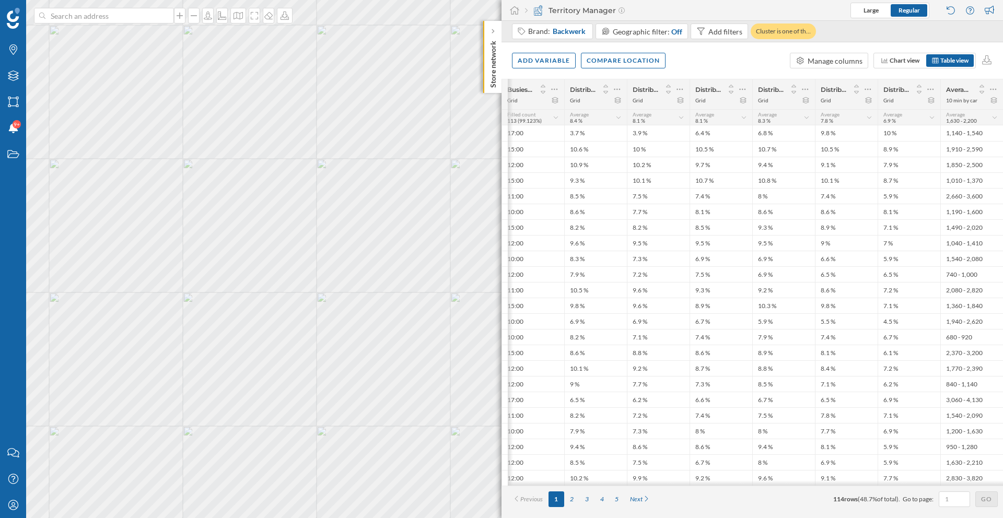
scroll to position [0, 522]
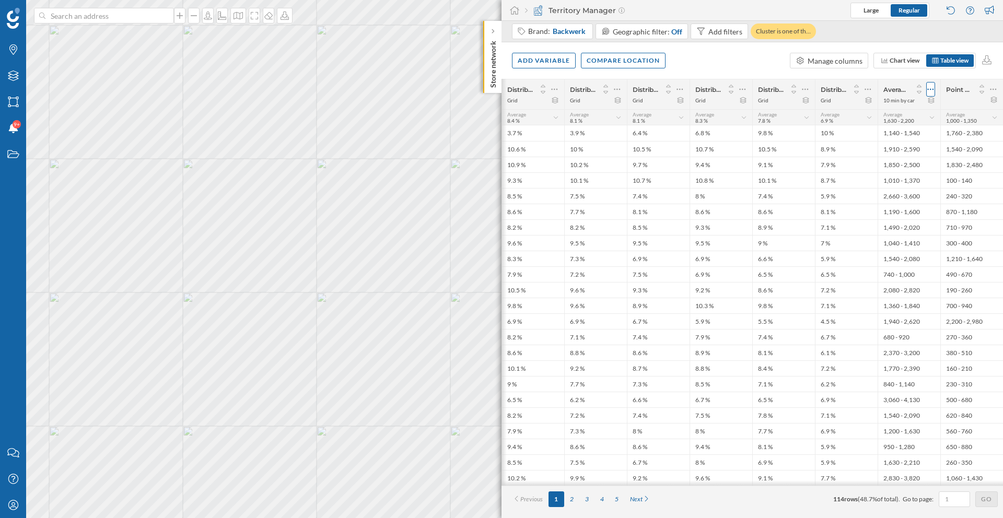
click at [749, 89] on icon at bounding box center [931, 90] width 6 height 2
click at [749, 154] on div "Remove column" at bounding box center [881, 152] width 95 height 11
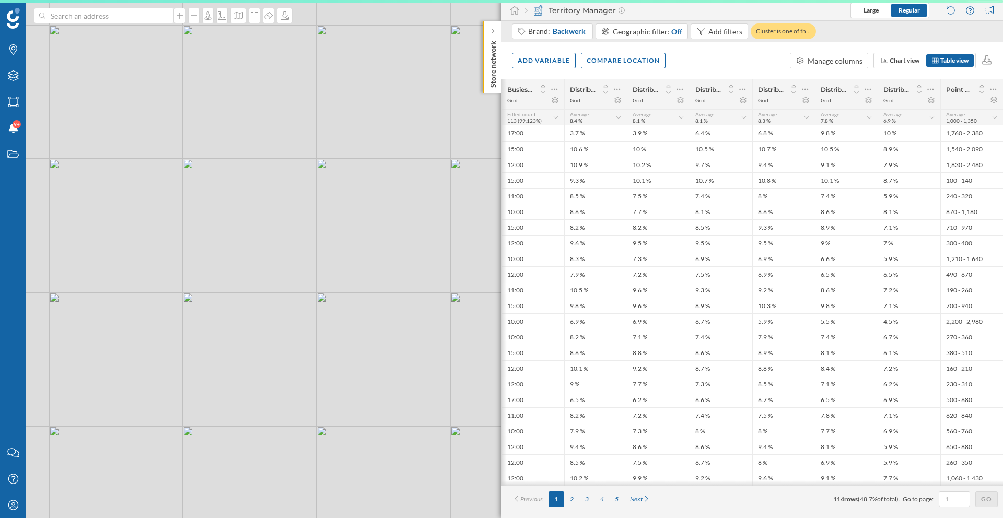
scroll to position [0, 459]
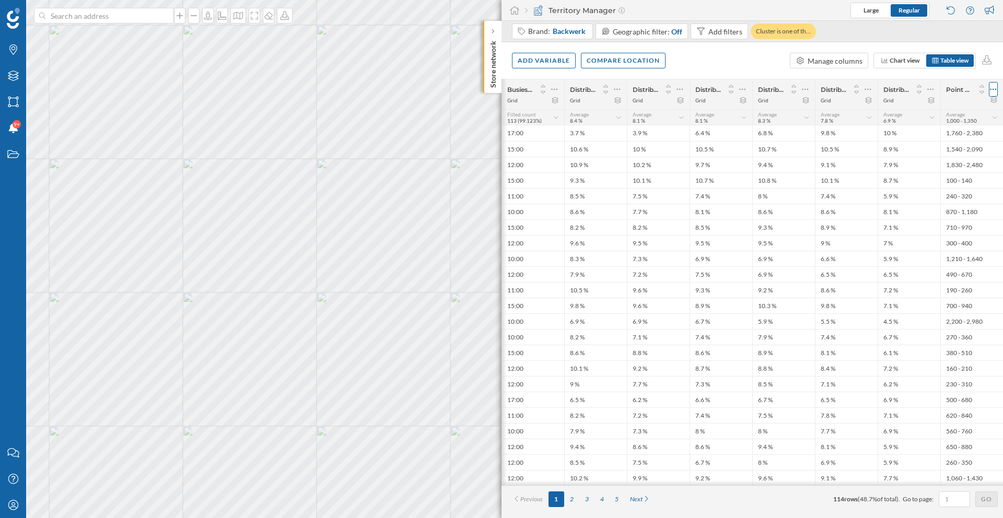
click at [749, 91] on icon at bounding box center [993, 89] width 7 height 10
click at [749, 123] on div "Remove column" at bounding box center [936, 131] width 115 height 16
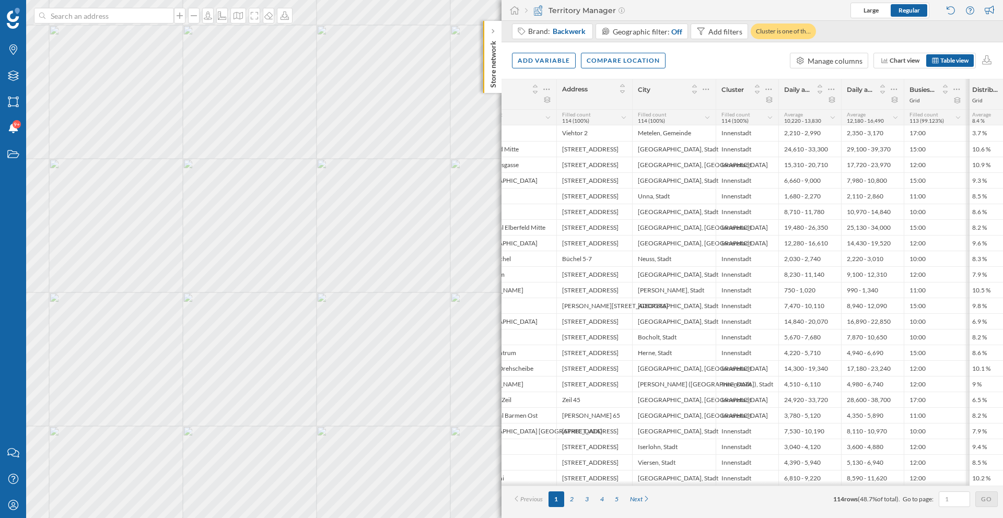
scroll to position [0, 0]
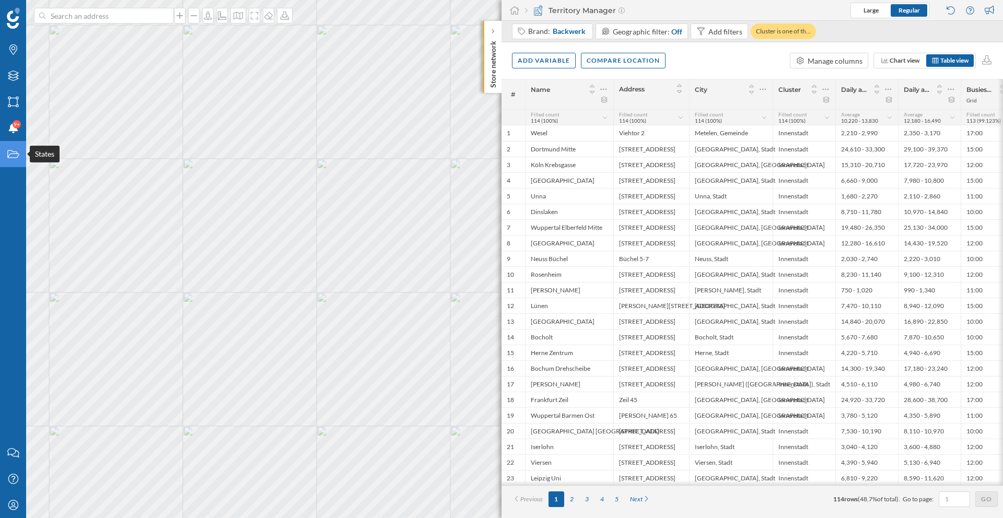
click at [13, 156] on icon "States" at bounding box center [13, 154] width 13 height 10
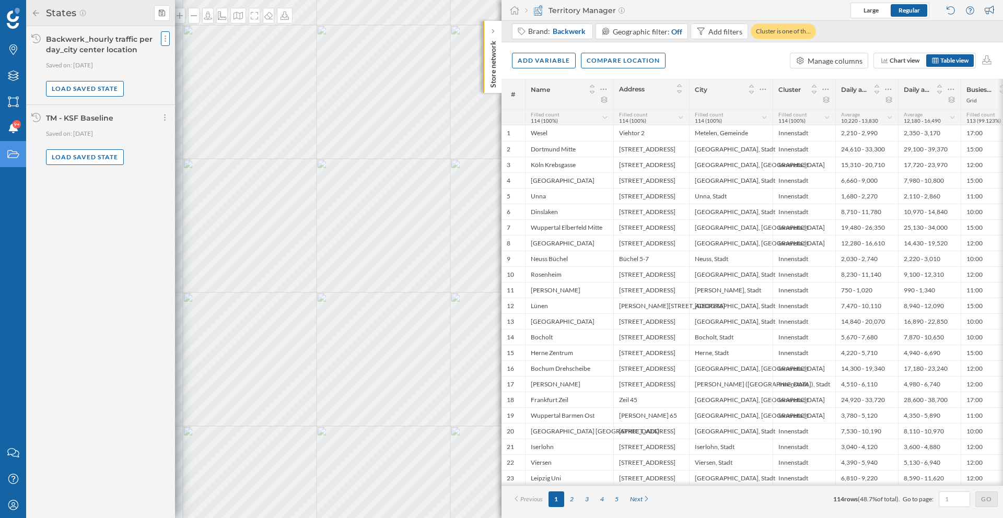
click at [162, 40] on div at bounding box center [165, 38] width 9 height 15
click at [201, 63] on span "Share current state" at bounding box center [198, 59] width 62 height 9
click at [202, 92] on input "User email" at bounding box center [210, 95] width 86 height 13
type input "e"
paste input "[EMAIL_ADDRESS][PERSON_NAME][DOMAIN_NAME]"
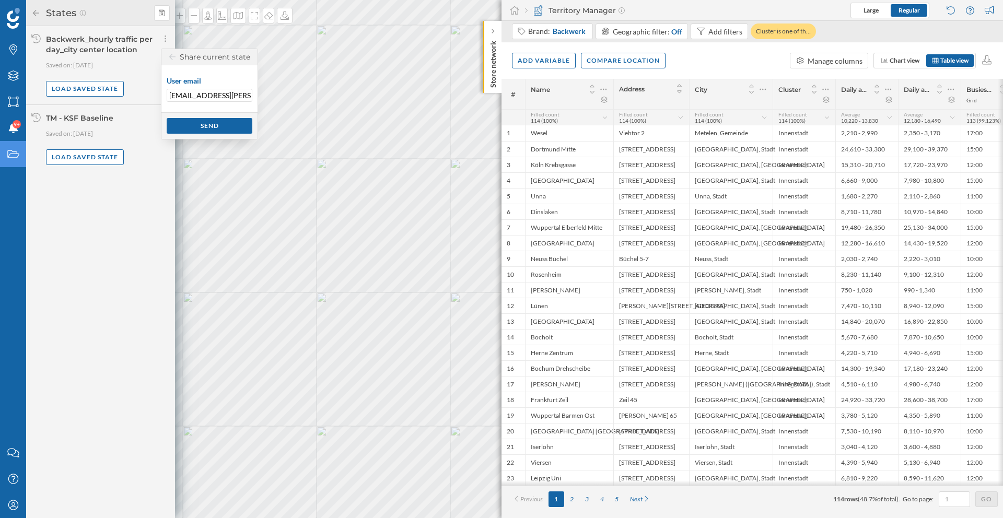
scroll to position [0, 15]
click at [204, 94] on input "[EMAIL_ADDRESS][PERSON_NAME][DOMAIN_NAME]" at bounding box center [210, 95] width 86 height 13
type input "[EMAIL_ADDRESS][PERSON_NAME][DOMAIN_NAME]"
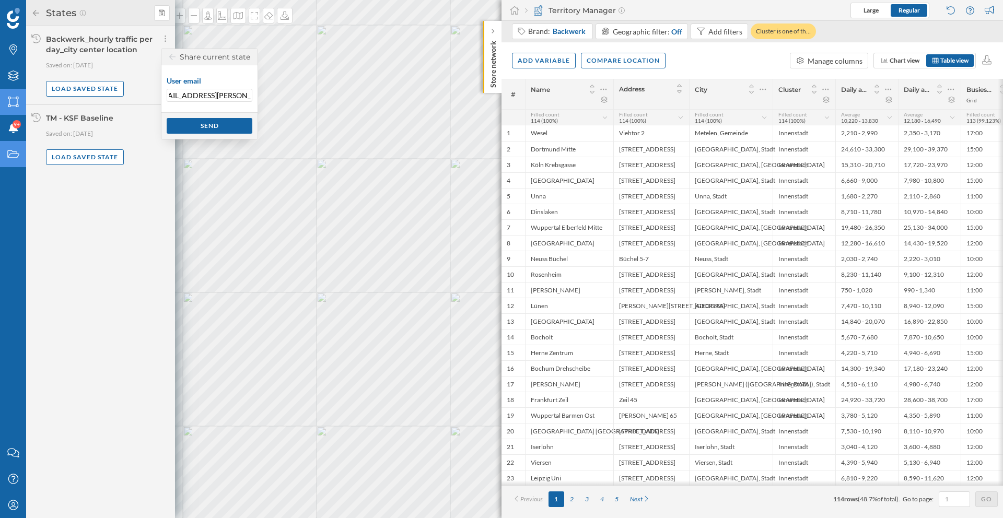
scroll to position [0, 0]
